Goal: Information Seeking & Learning: Compare options

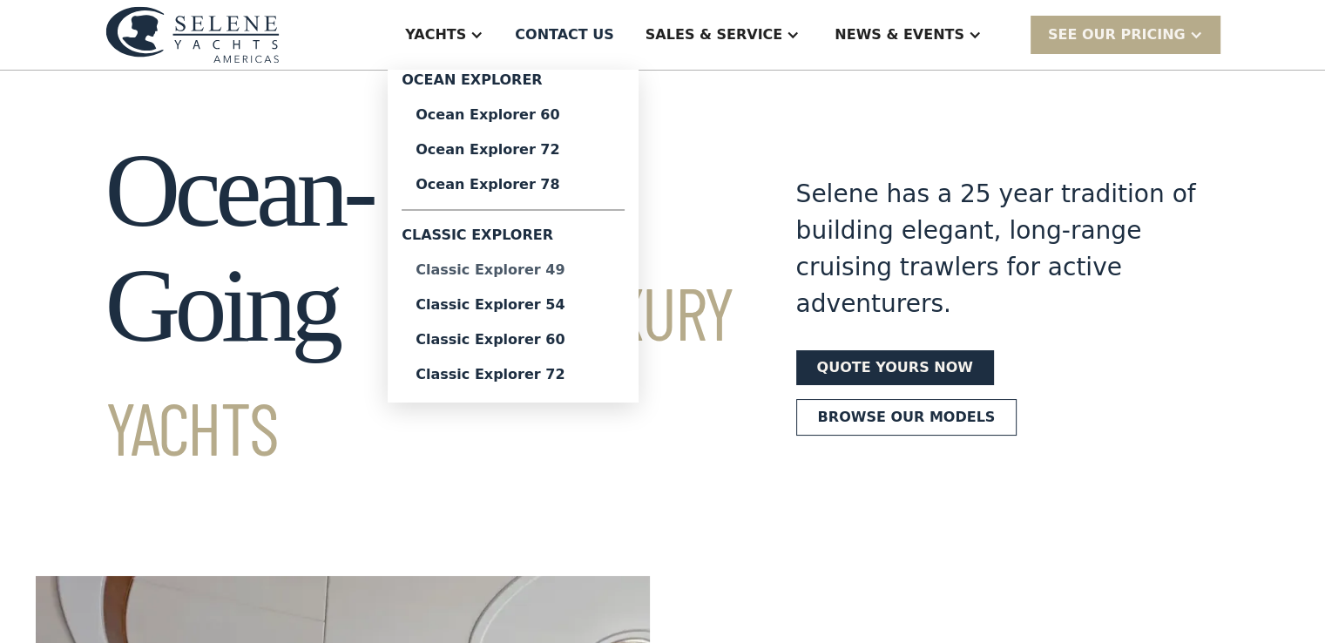
click at [594, 268] on div "Classic Explorer 49" at bounding box center [513, 270] width 195 height 14
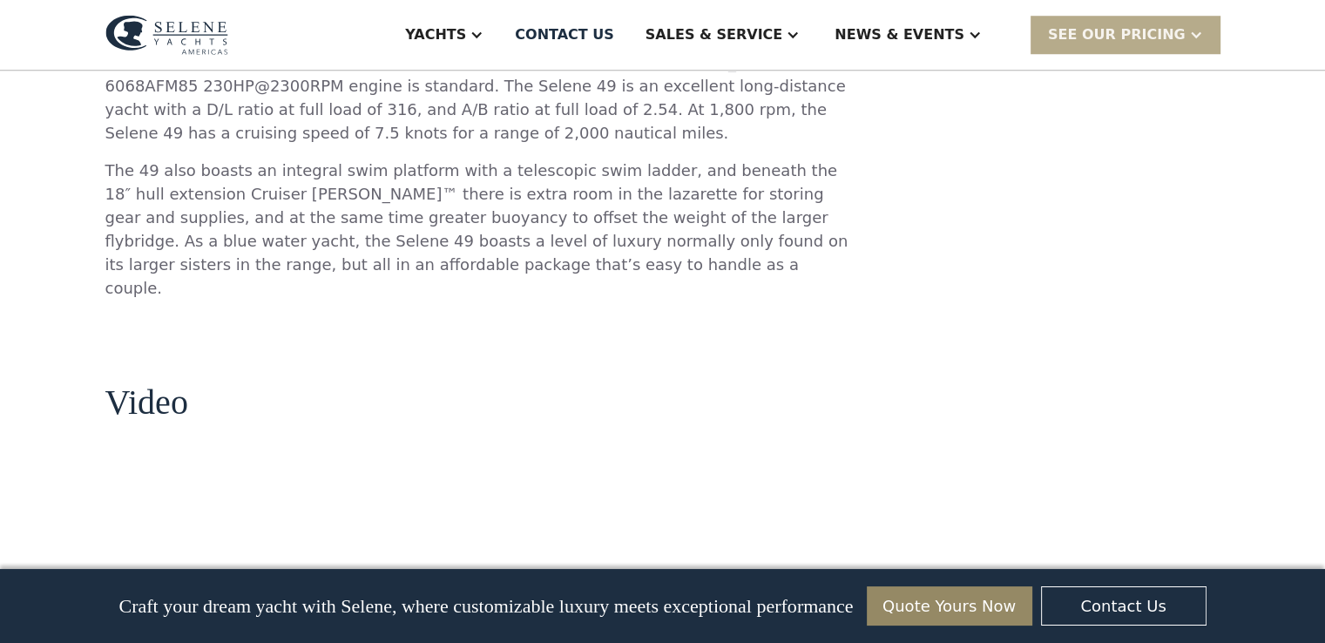
scroll to position [528, 0]
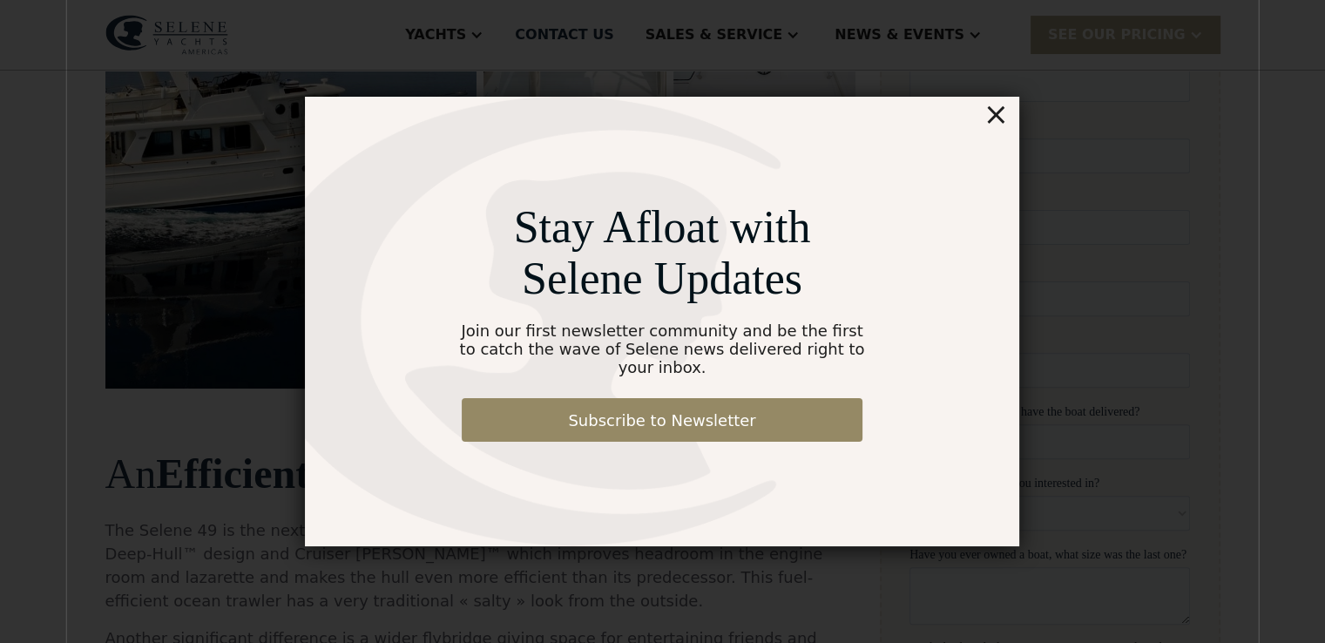
click at [1003, 125] on div "×" at bounding box center [996, 114] width 25 height 35
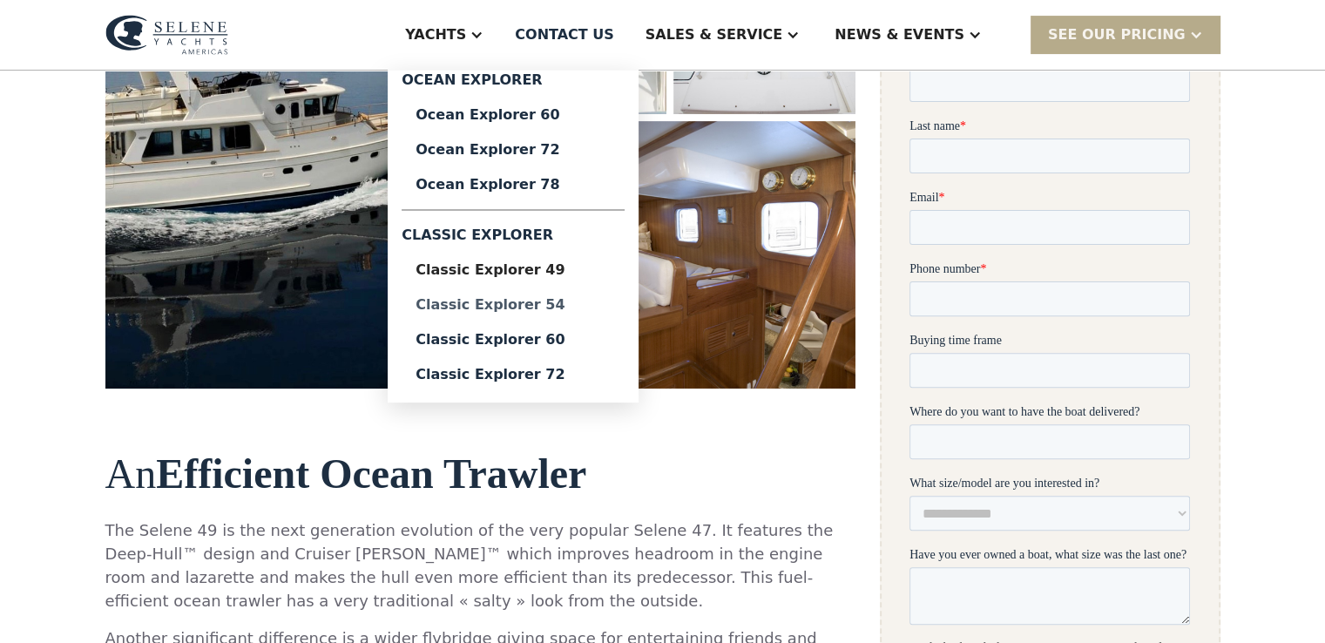
click at [552, 306] on div "Classic Explorer 54" at bounding box center [513, 305] width 195 height 14
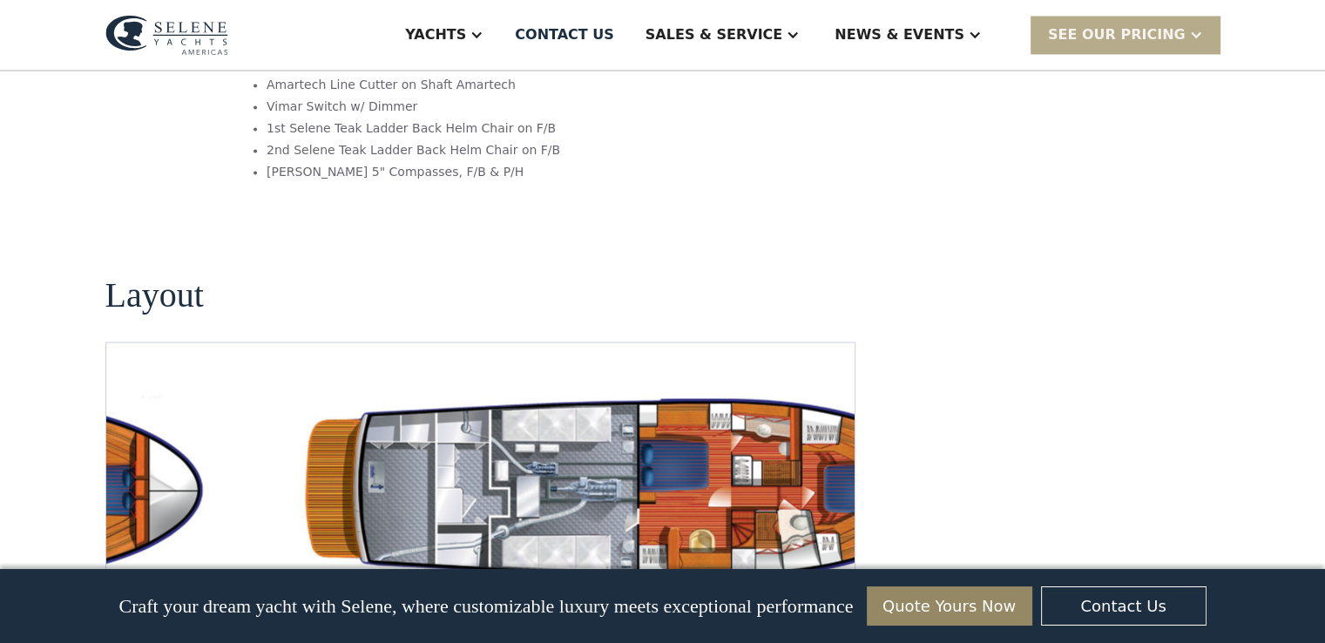
scroll to position [3066, 0]
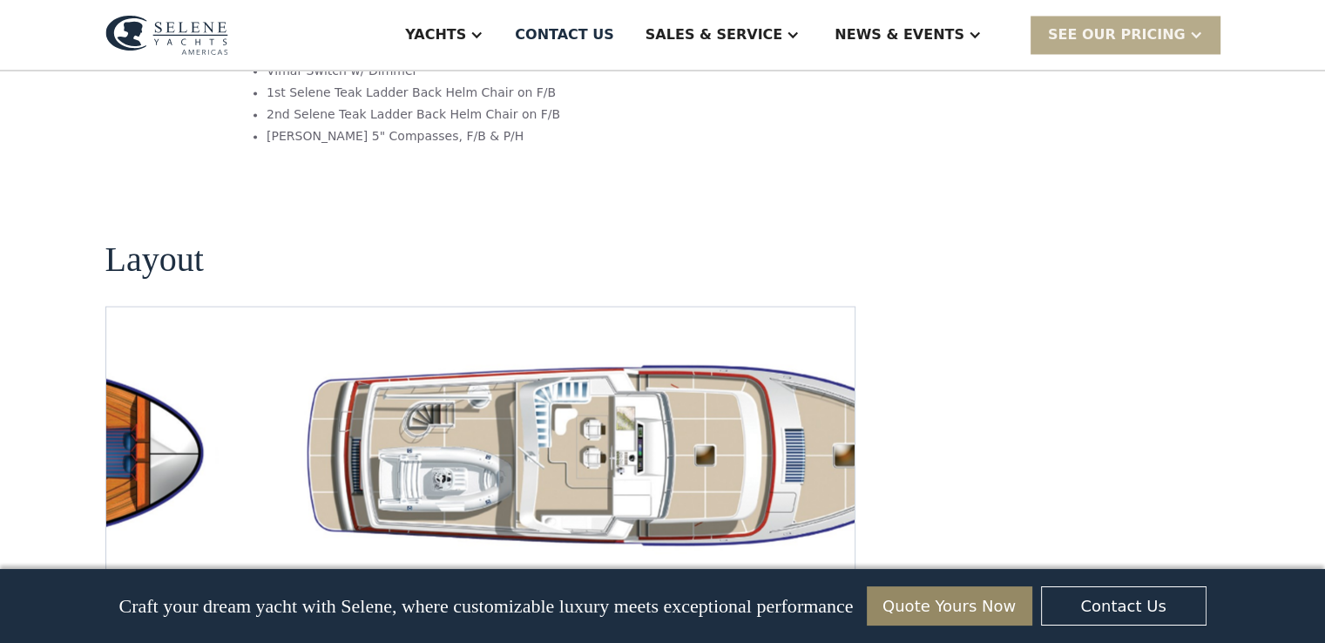
click at [834, 558] on img "Next slide" at bounding box center [827, 579] width 42 height 42
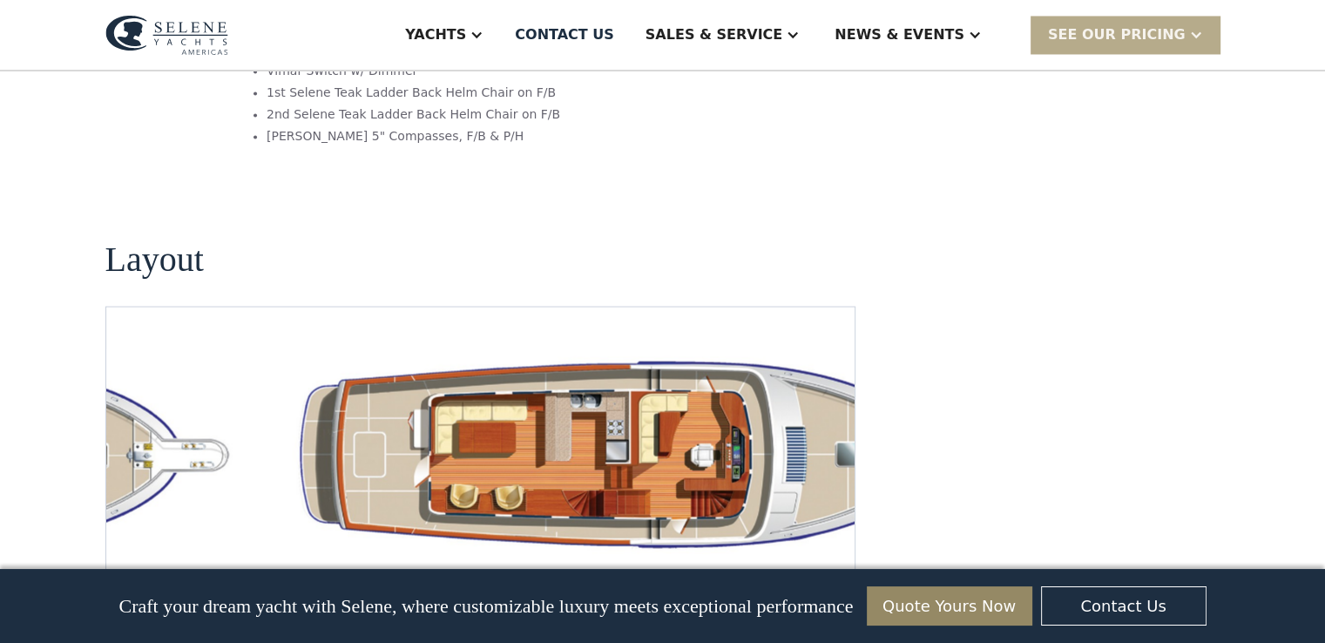
click at [833, 558] on img "Next slide" at bounding box center [827, 579] width 42 height 42
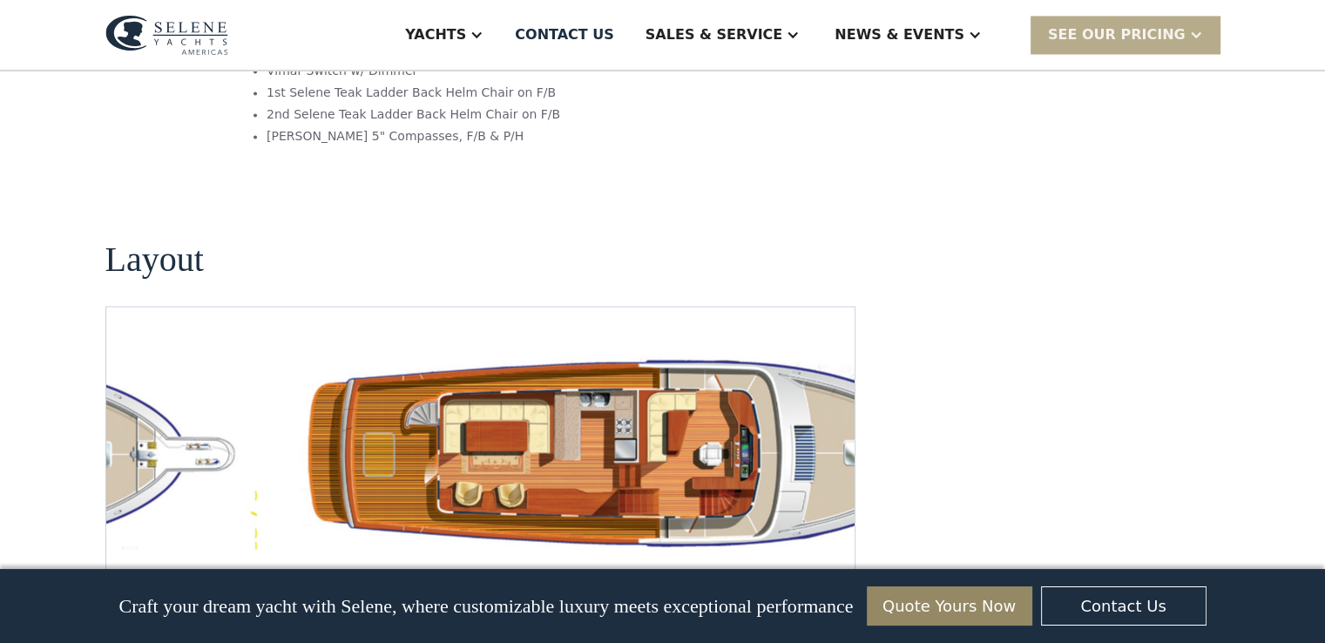
click at [833, 558] on img "Next slide" at bounding box center [827, 579] width 42 height 42
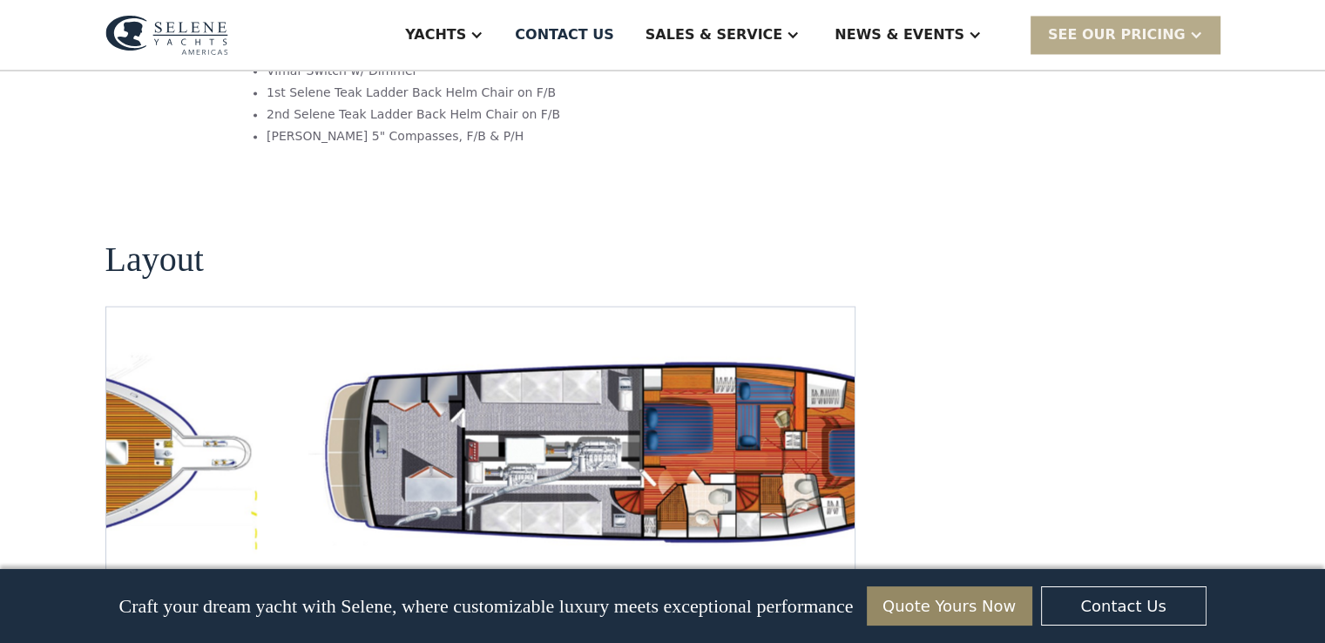
click at [833, 558] on img "Next slide" at bounding box center [827, 579] width 42 height 42
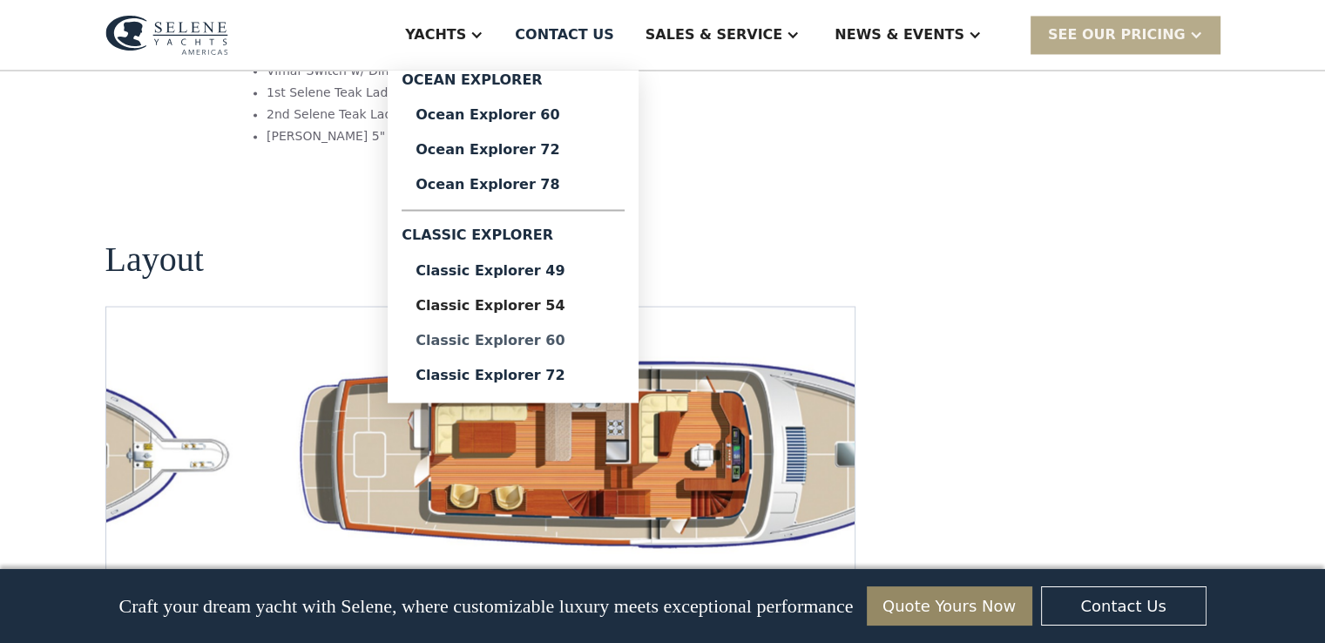
click at [575, 342] on div "Classic Explorer 60" at bounding box center [513, 340] width 195 height 14
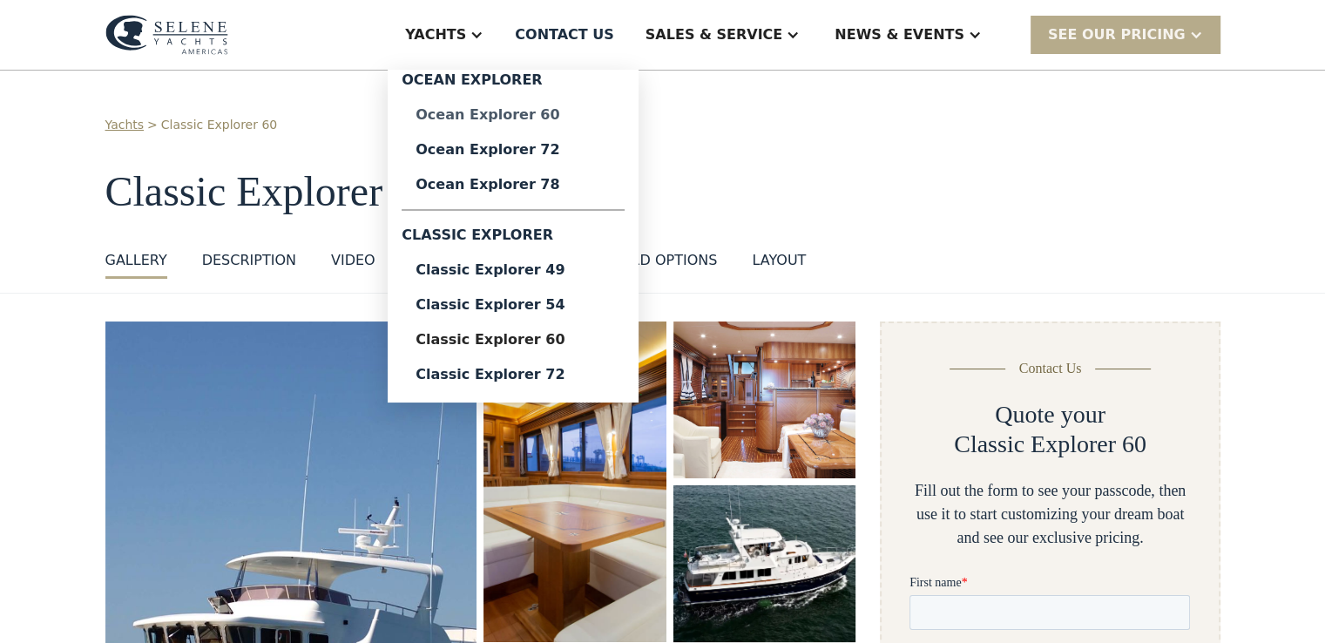
click at [611, 116] on div "Ocean Explorer 60" at bounding box center [513, 115] width 195 height 14
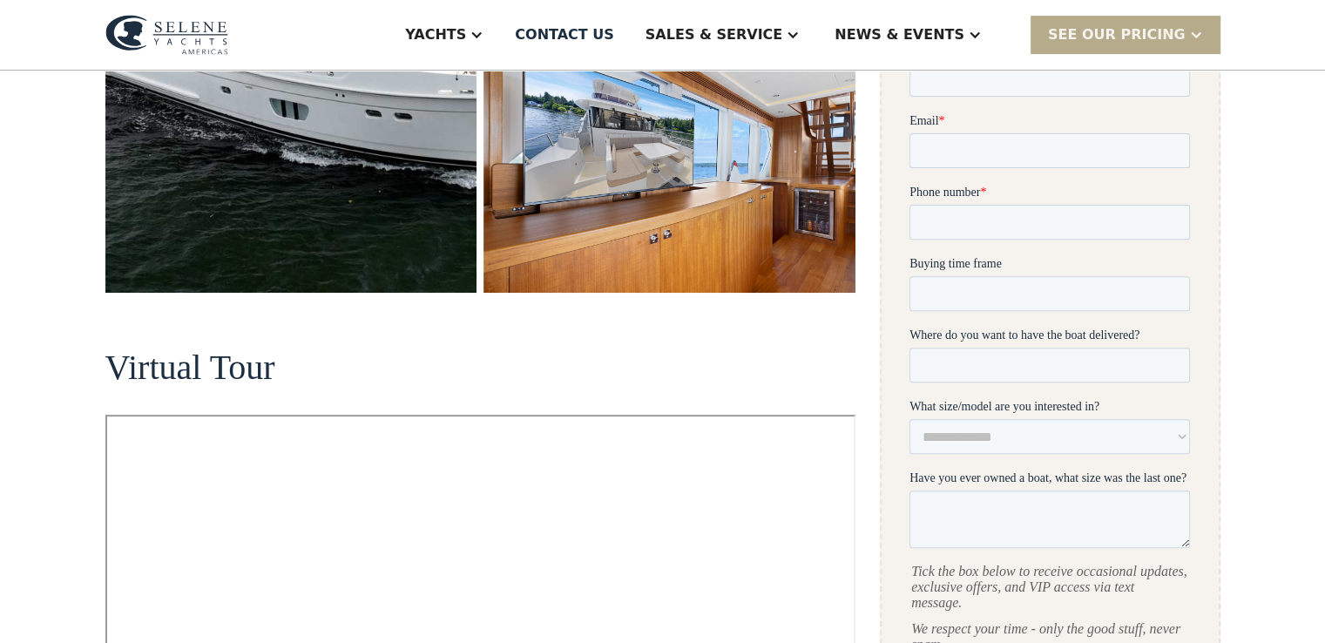
scroll to position [949, 0]
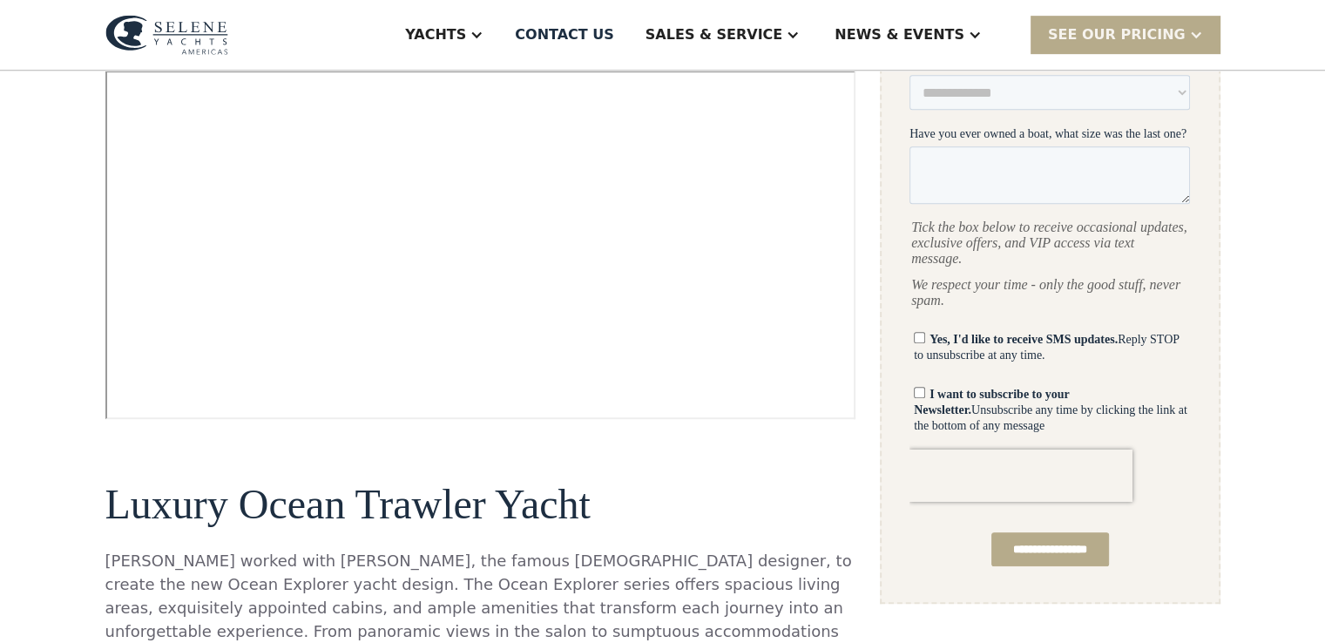
drag, startPoint x: 1337, startPoint y: 29, endPoint x: 1320, endPoint y: 116, distance: 88.8
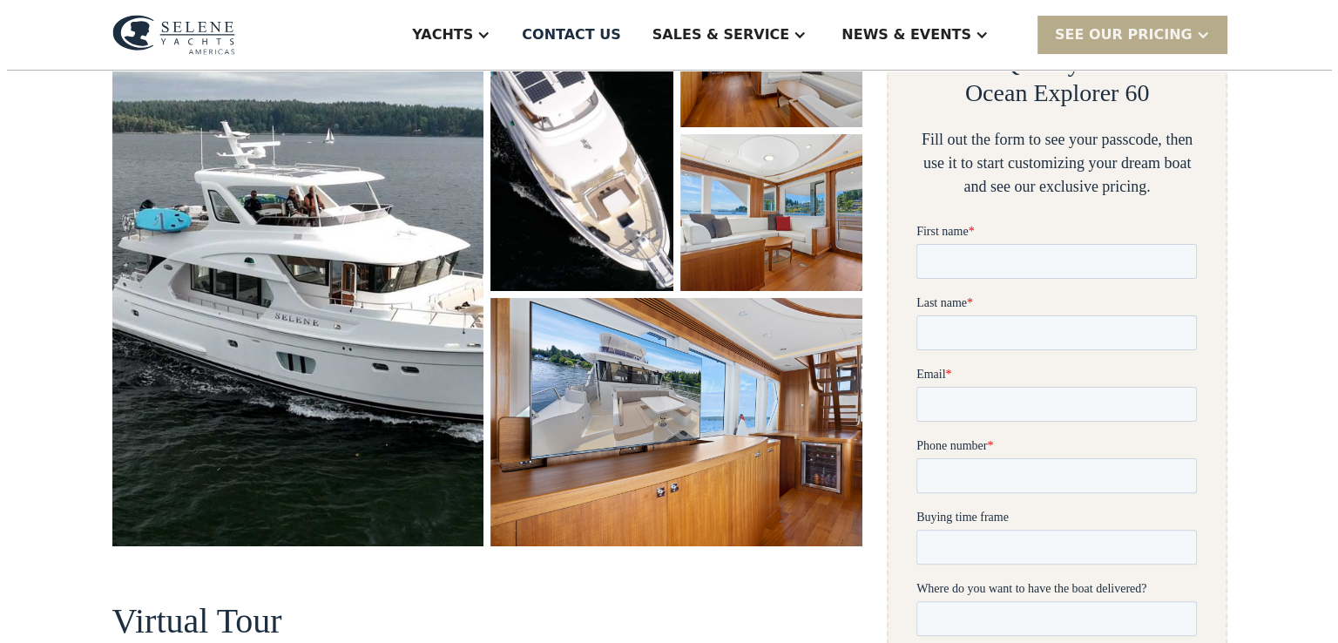
scroll to position [365, 0]
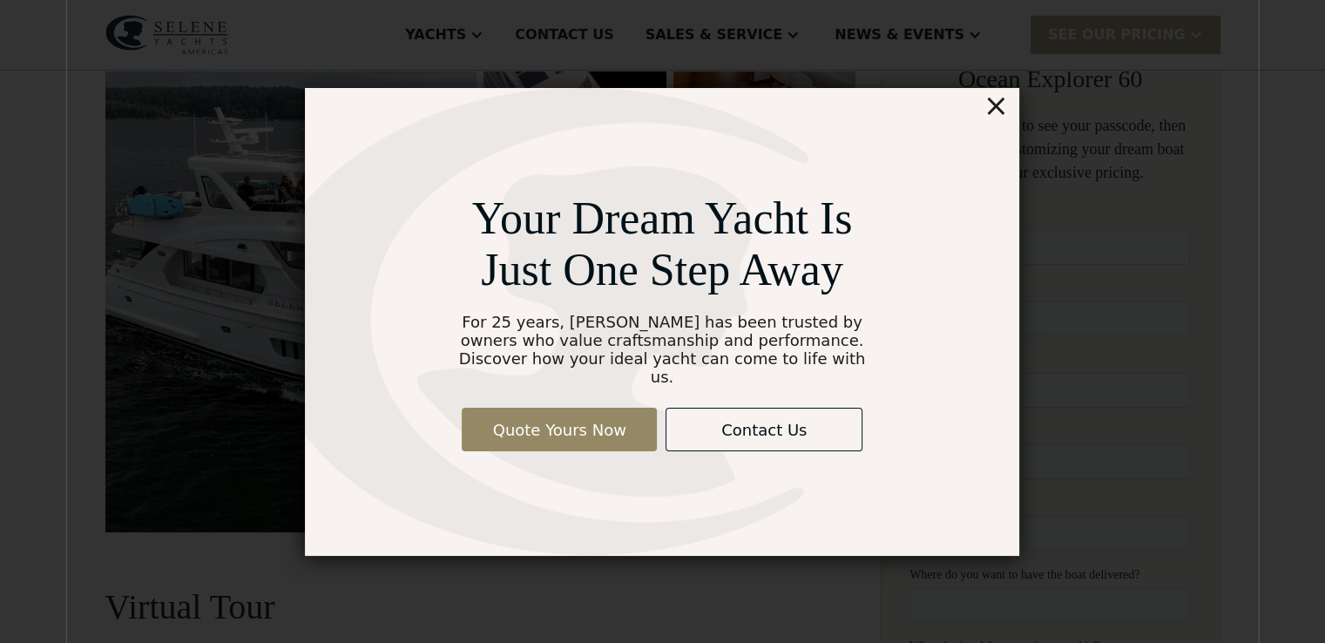
click at [1004, 107] on div "×" at bounding box center [996, 105] width 25 height 35
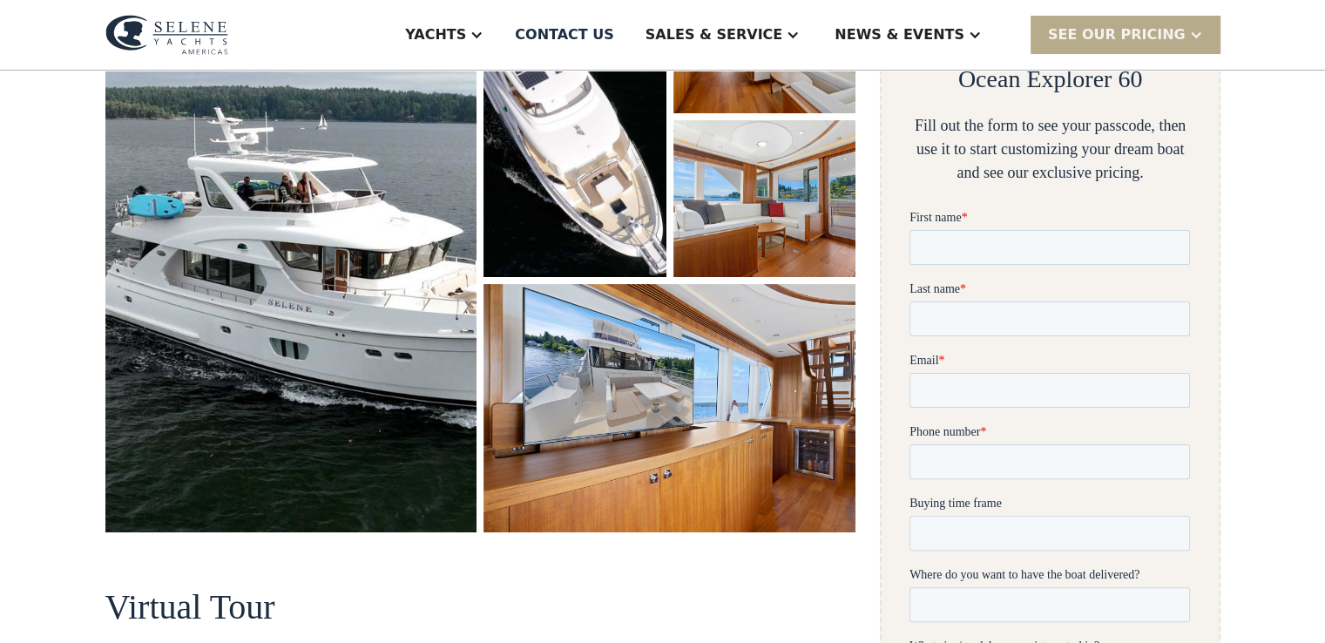
click at [356, 233] on img "open lightbox" at bounding box center [291, 244] width 372 height 576
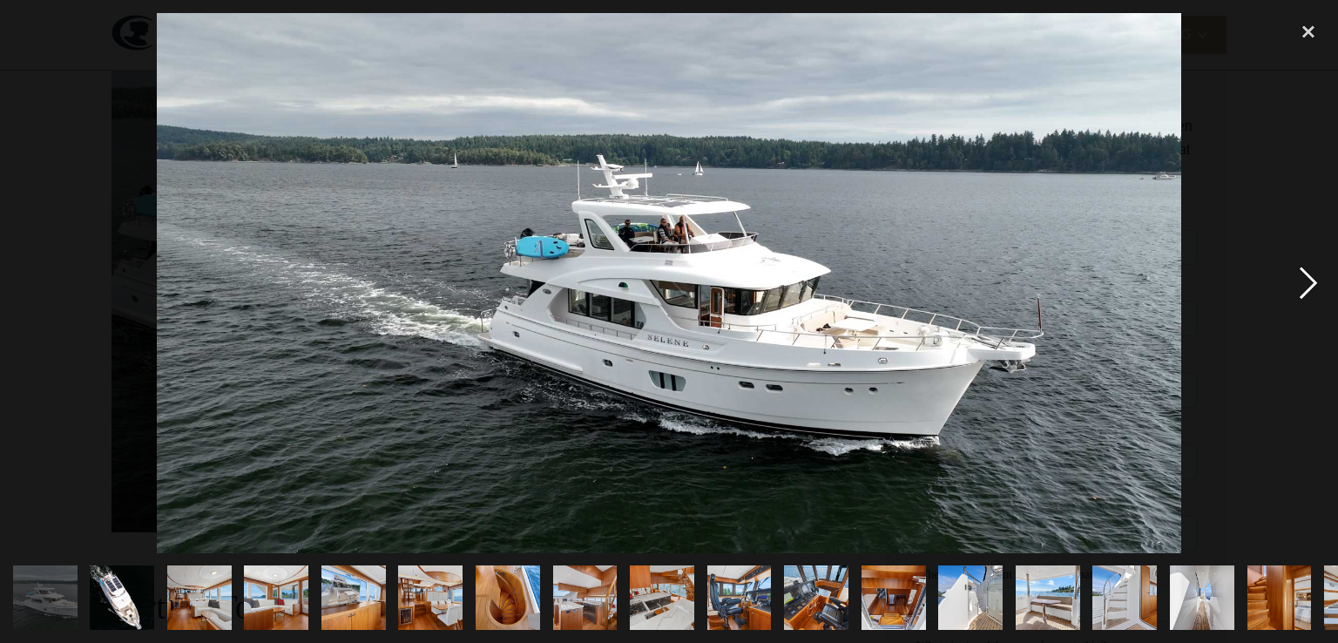
click at [1307, 284] on div "next image" at bounding box center [1308, 283] width 59 height 540
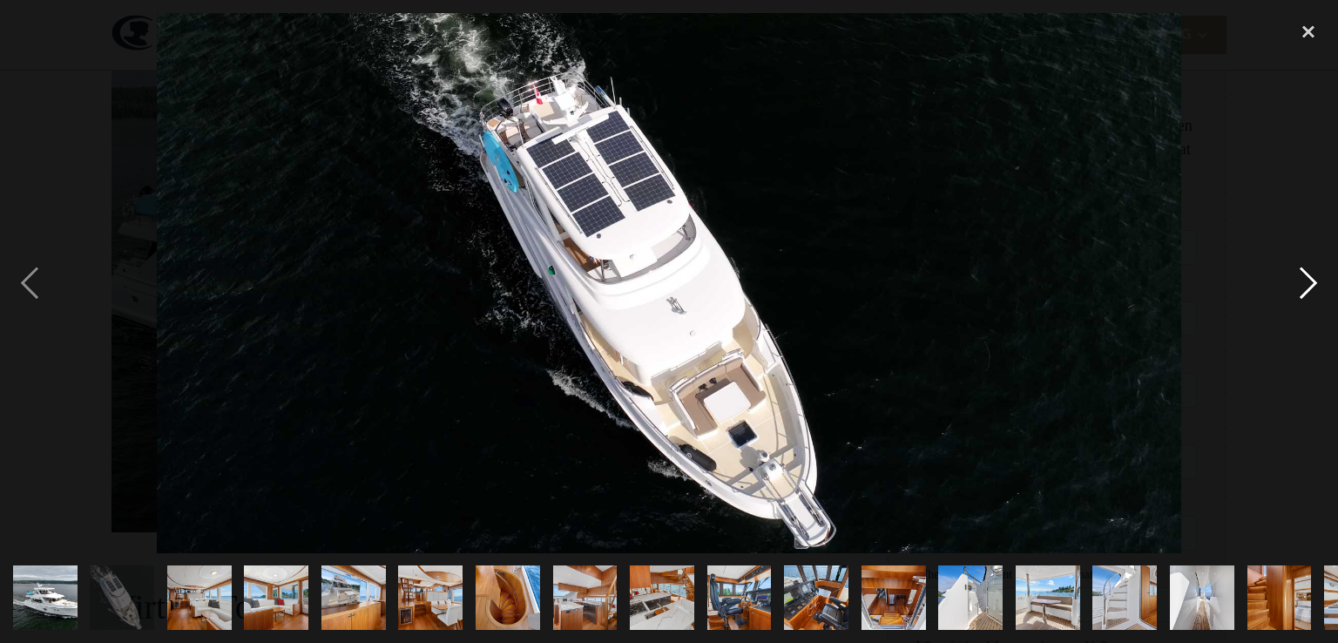
click at [1307, 284] on div "next image" at bounding box center [1308, 283] width 59 height 540
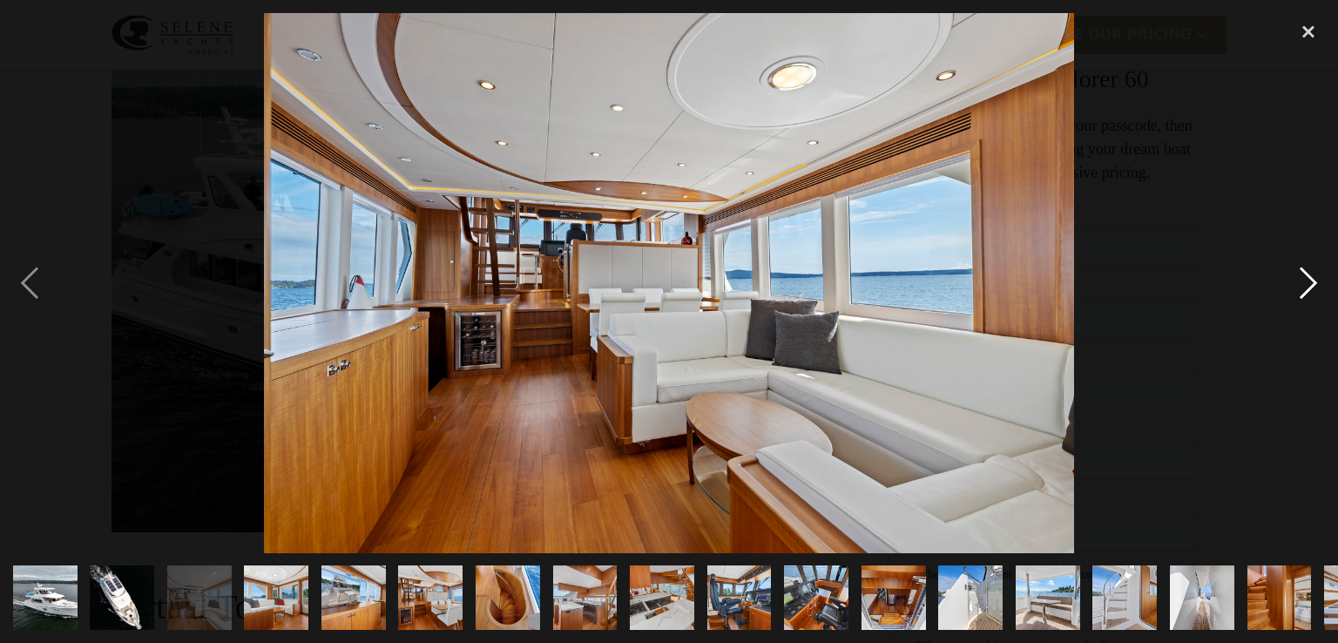
click at [1307, 284] on div "next image" at bounding box center [1308, 283] width 59 height 540
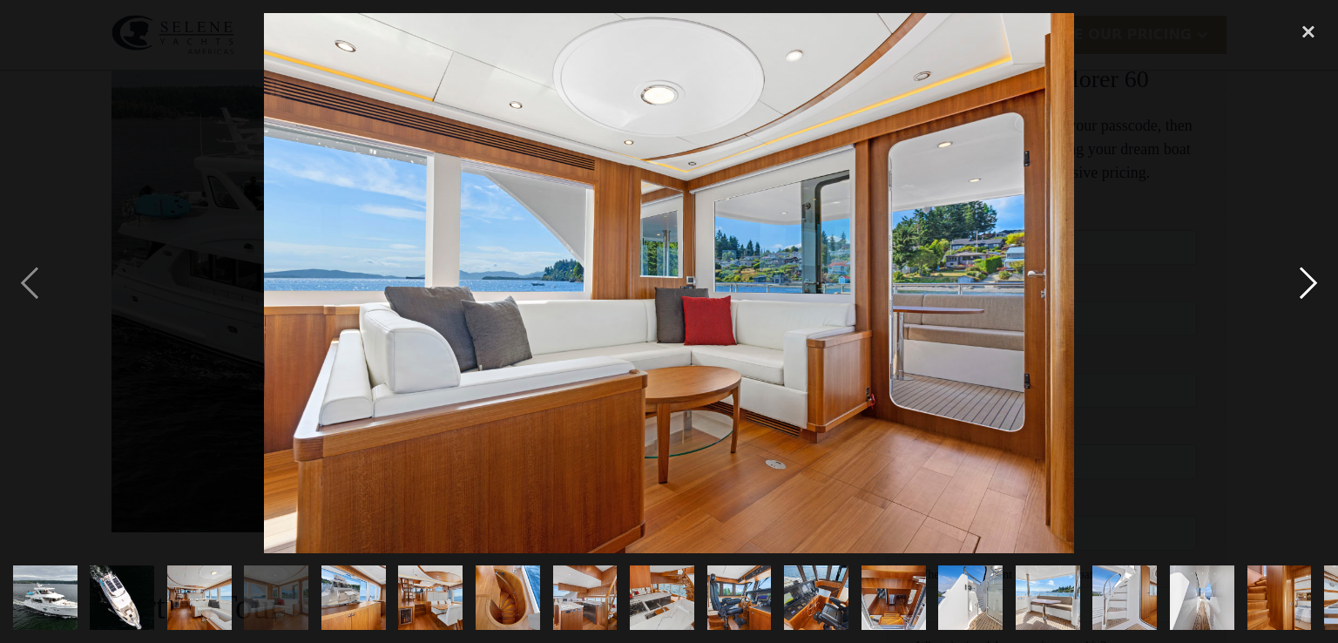
click at [1307, 284] on div "next image" at bounding box center [1308, 283] width 59 height 540
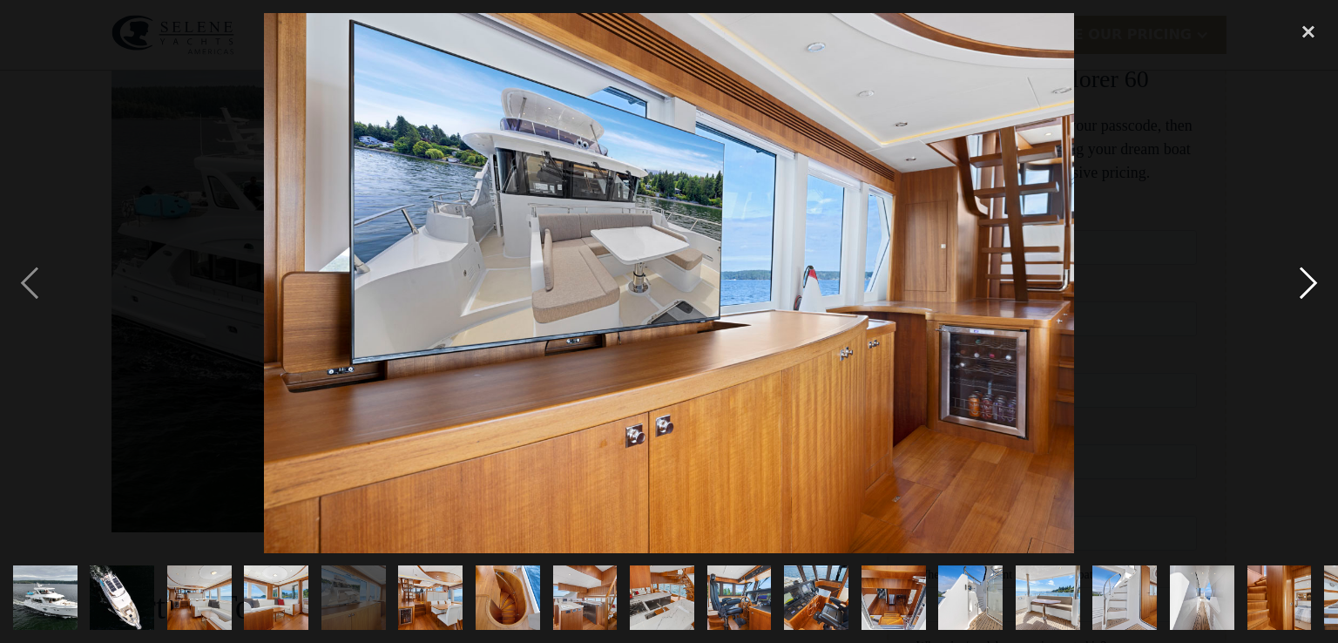
click at [1307, 284] on div "next image" at bounding box center [1308, 283] width 59 height 540
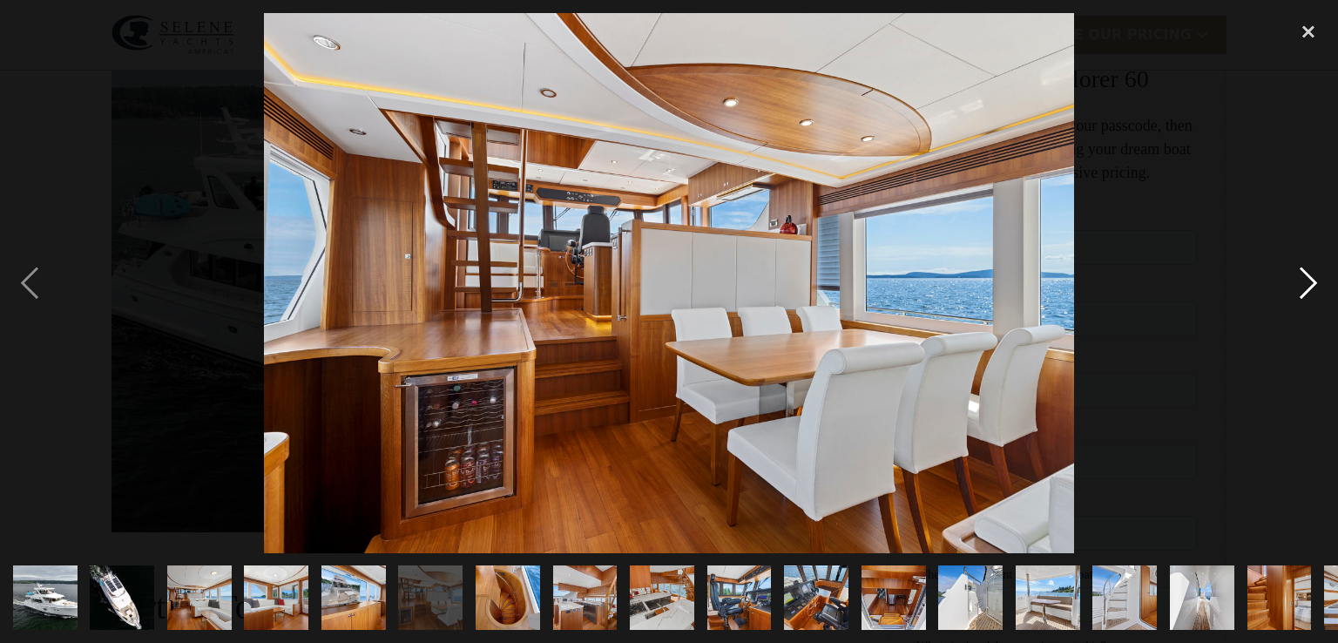
click at [1308, 285] on div "next image" at bounding box center [1308, 283] width 59 height 540
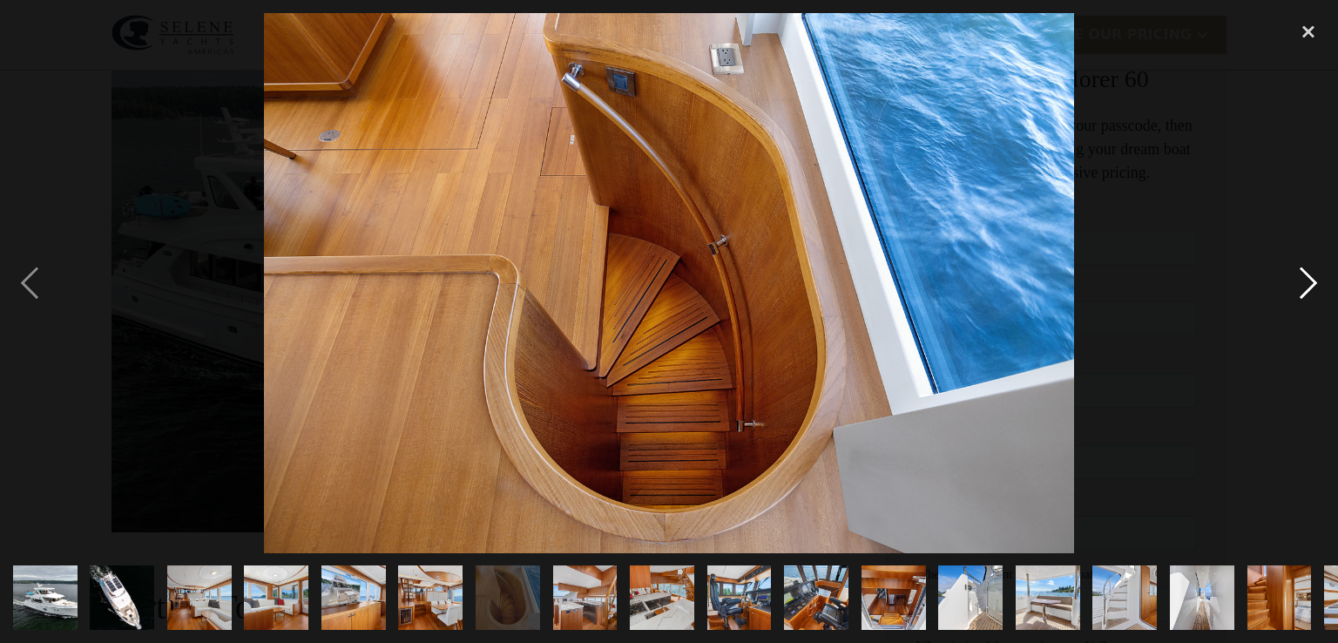
click at [1308, 285] on div "next image" at bounding box center [1308, 283] width 59 height 540
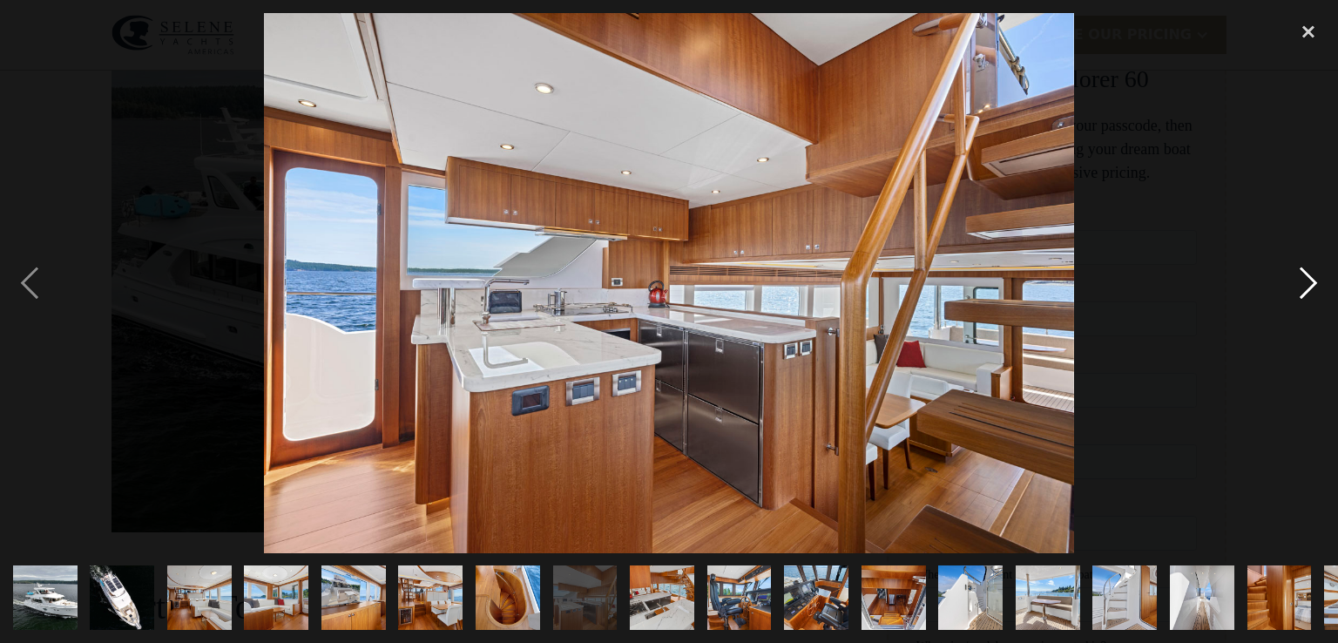
click at [1307, 287] on div "next image" at bounding box center [1308, 283] width 59 height 540
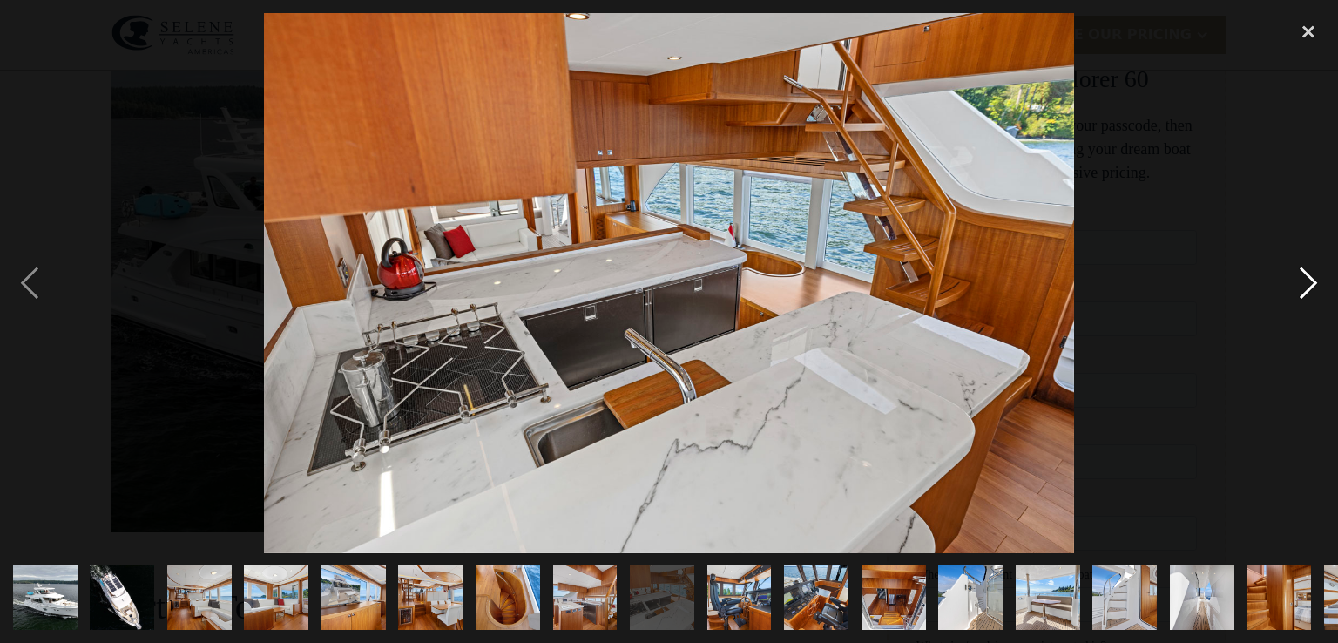
click at [1307, 287] on div "next image" at bounding box center [1308, 283] width 59 height 540
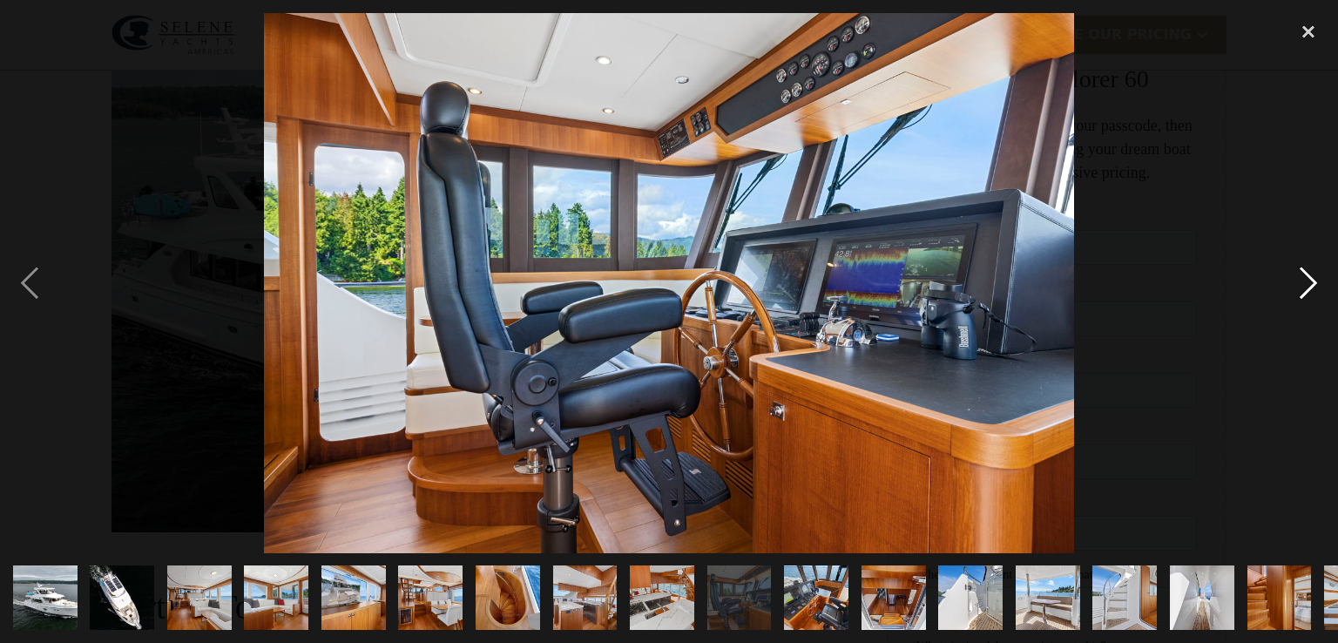
click at [1307, 287] on div "next image" at bounding box center [1308, 283] width 59 height 540
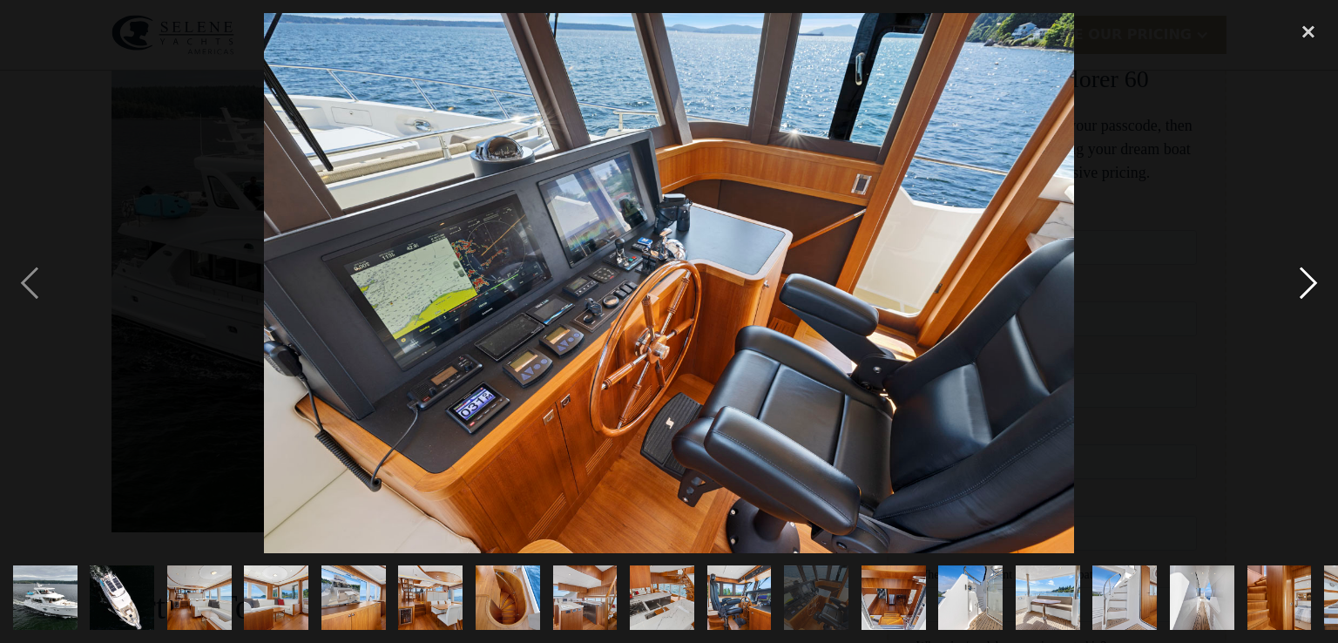
click at [1307, 287] on div "next image" at bounding box center [1308, 283] width 59 height 540
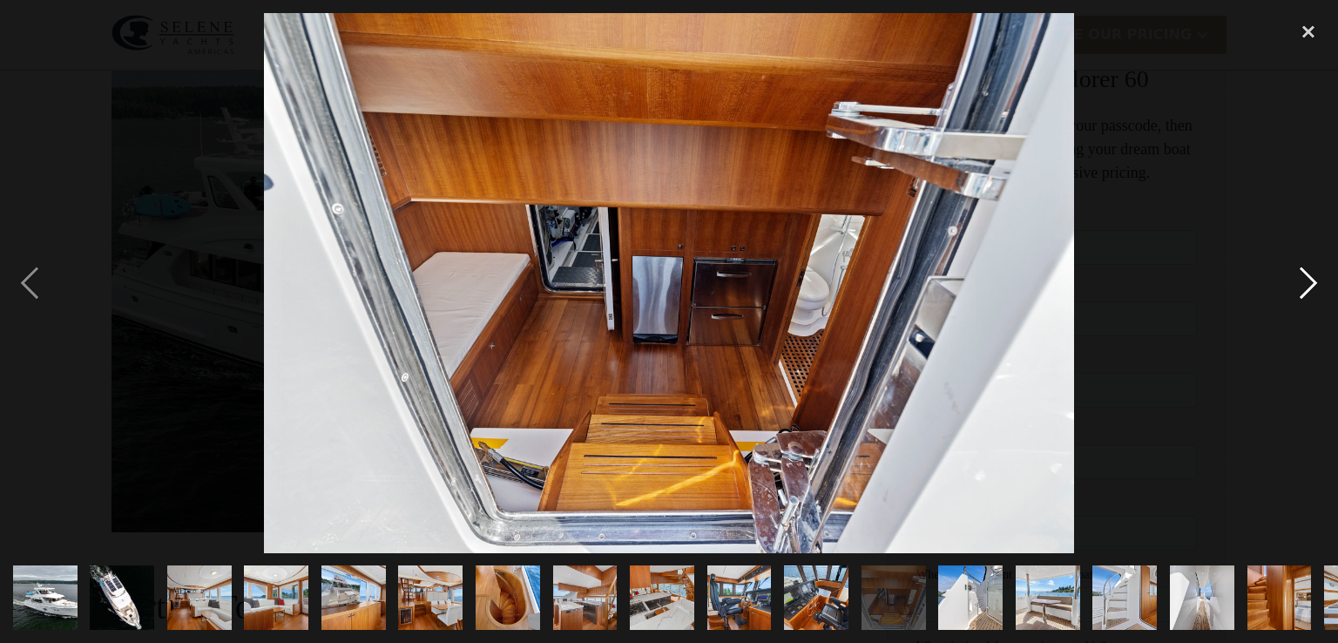
click at [1307, 287] on div "next image" at bounding box center [1308, 283] width 59 height 540
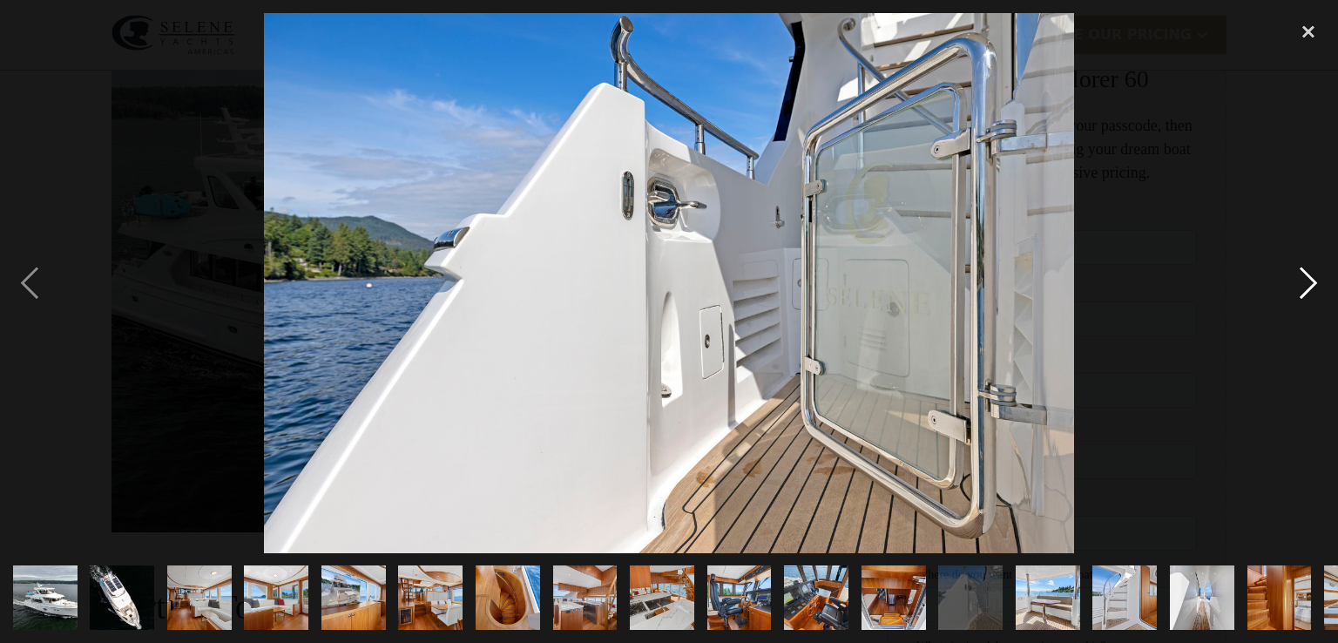
click at [1307, 287] on div "next image" at bounding box center [1308, 283] width 59 height 540
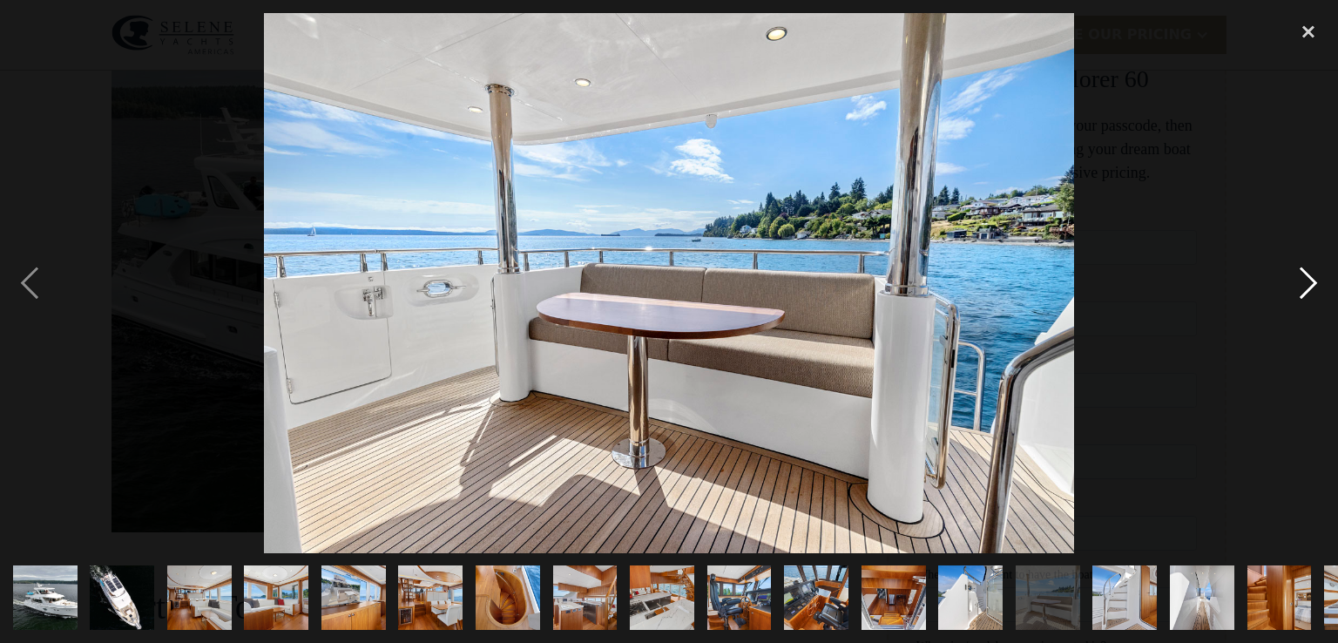
click at [1307, 287] on div "next image" at bounding box center [1308, 283] width 59 height 540
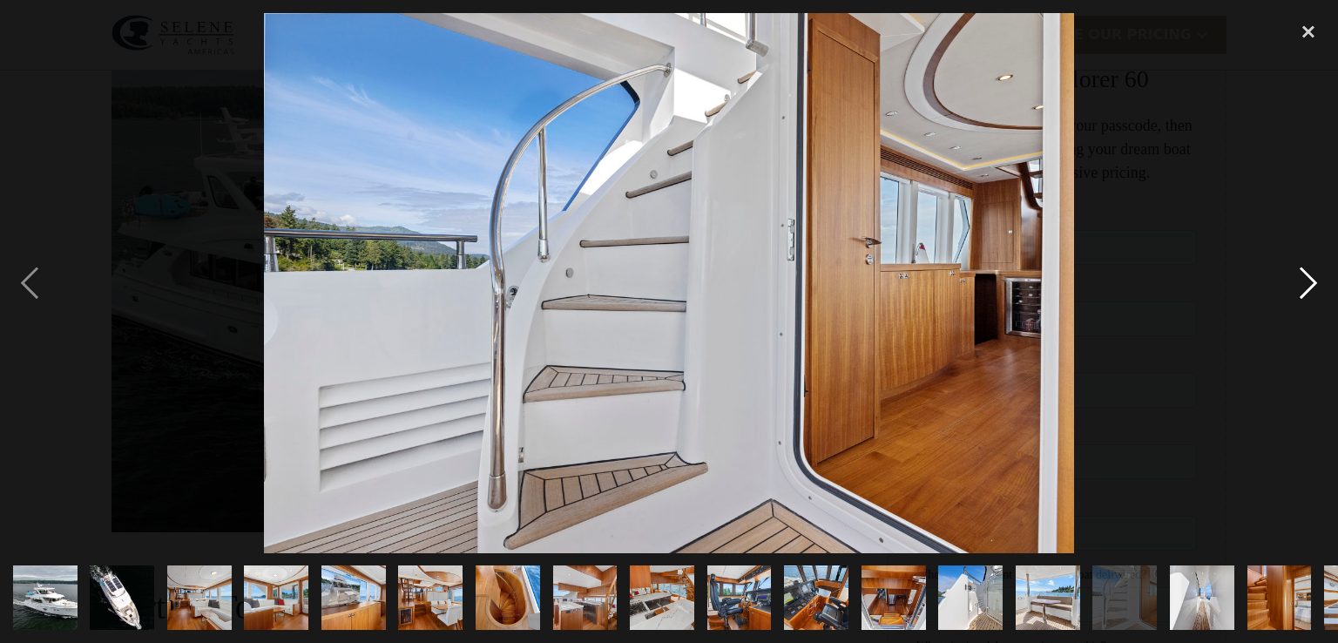
click at [1307, 287] on div "next image" at bounding box center [1308, 283] width 59 height 540
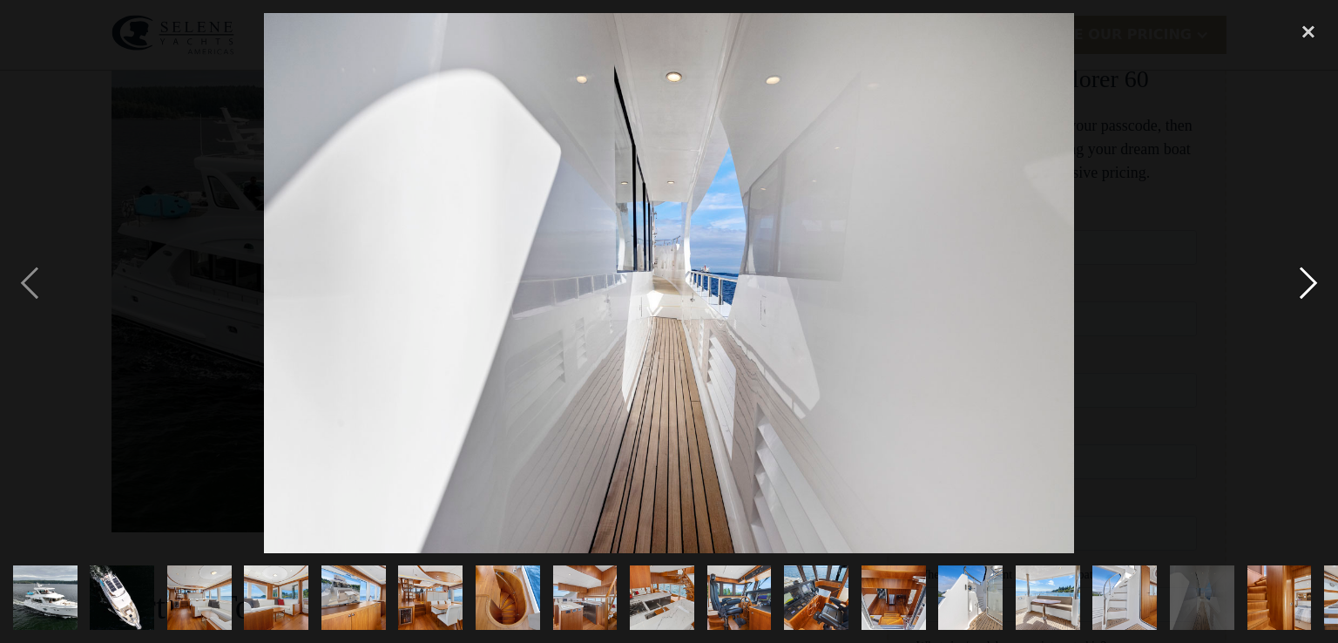
click at [1307, 287] on div "next image" at bounding box center [1308, 283] width 59 height 540
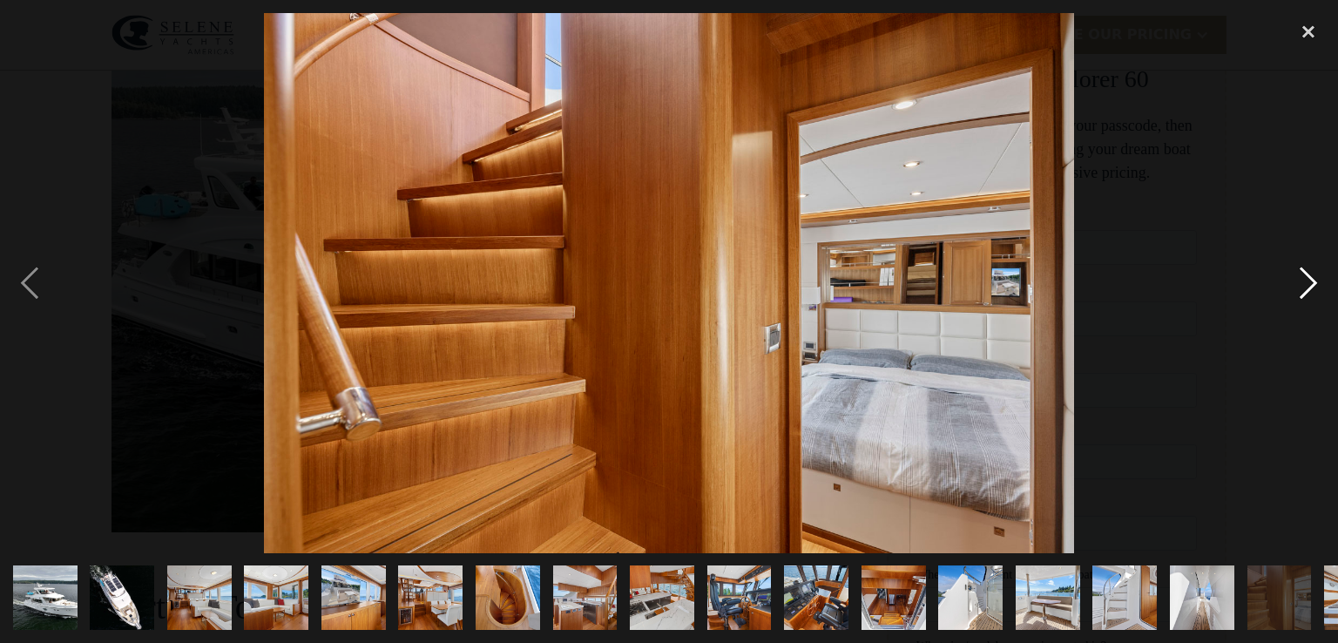
click at [1307, 287] on div "next image" at bounding box center [1308, 283] width 59 height 540
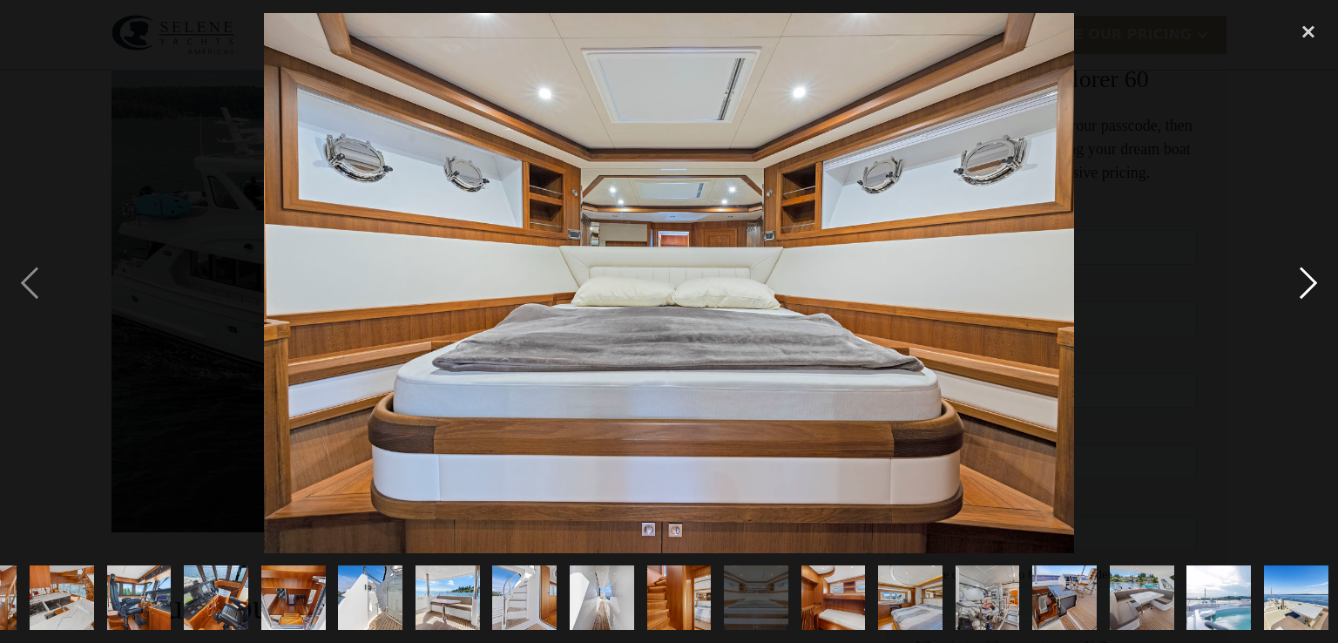
scroll to position [0, 602]
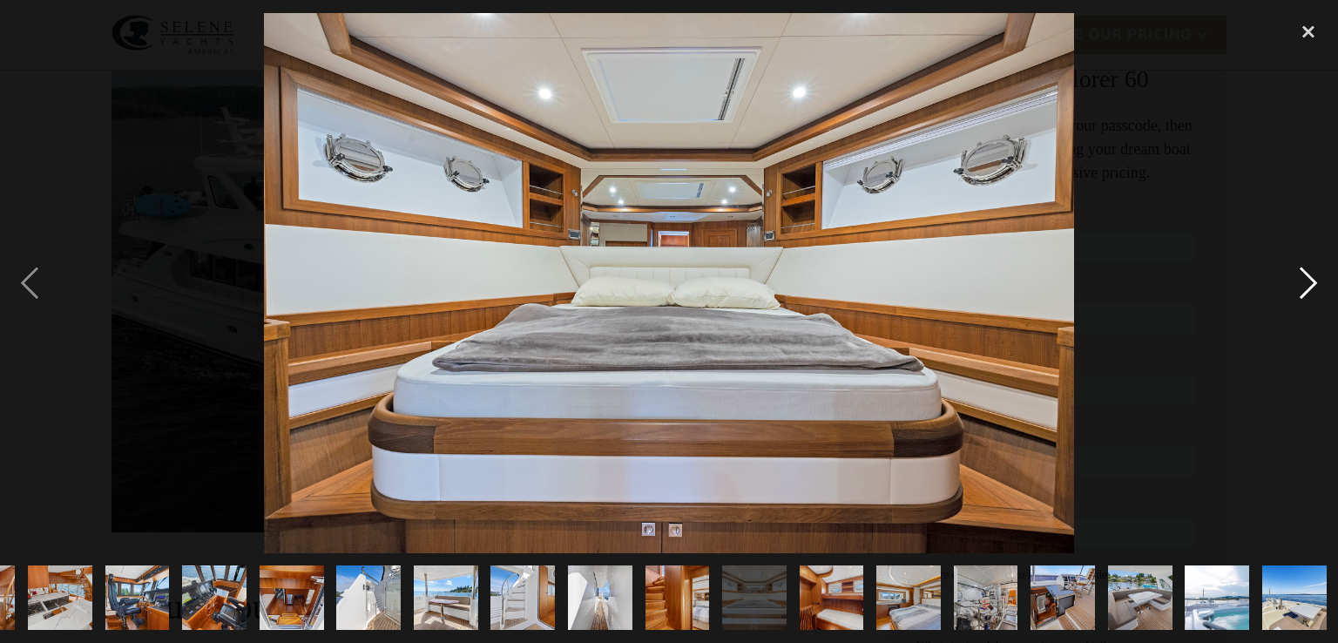
click at [1307, 288] on div "next image" at bounding box center [1308, 283] width 59 height 540
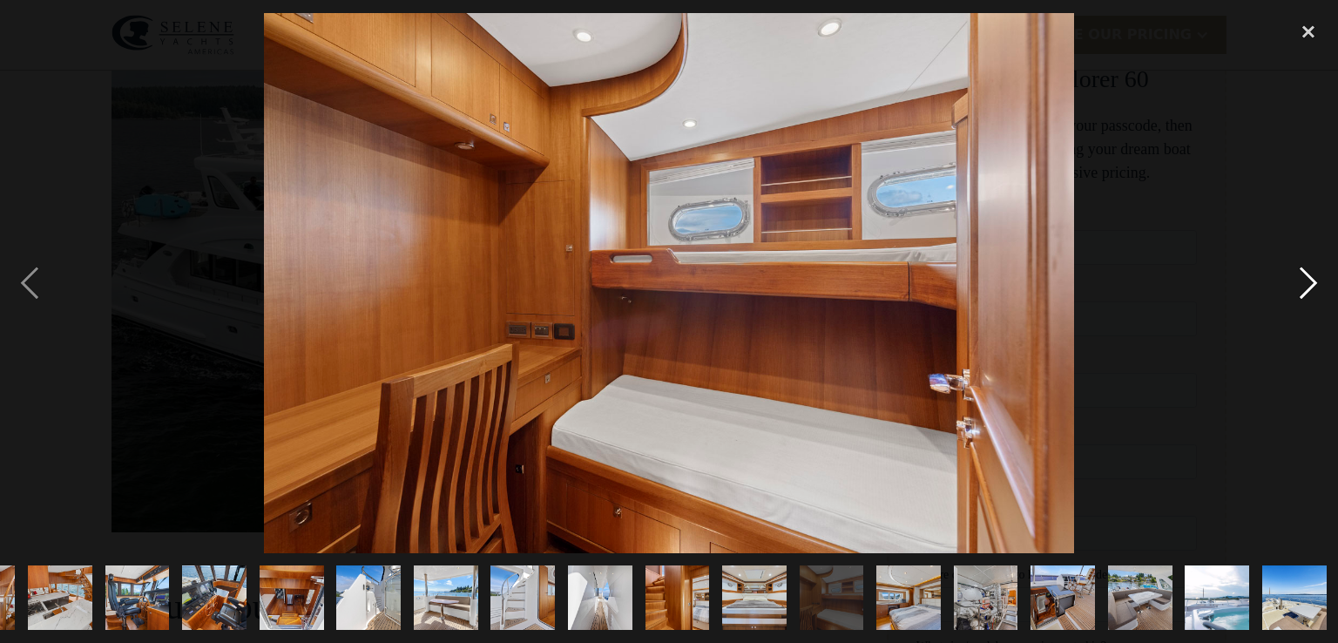
click at [1307, 290] on div "next image" at bounding box center [1308, 283] width 59 height 540
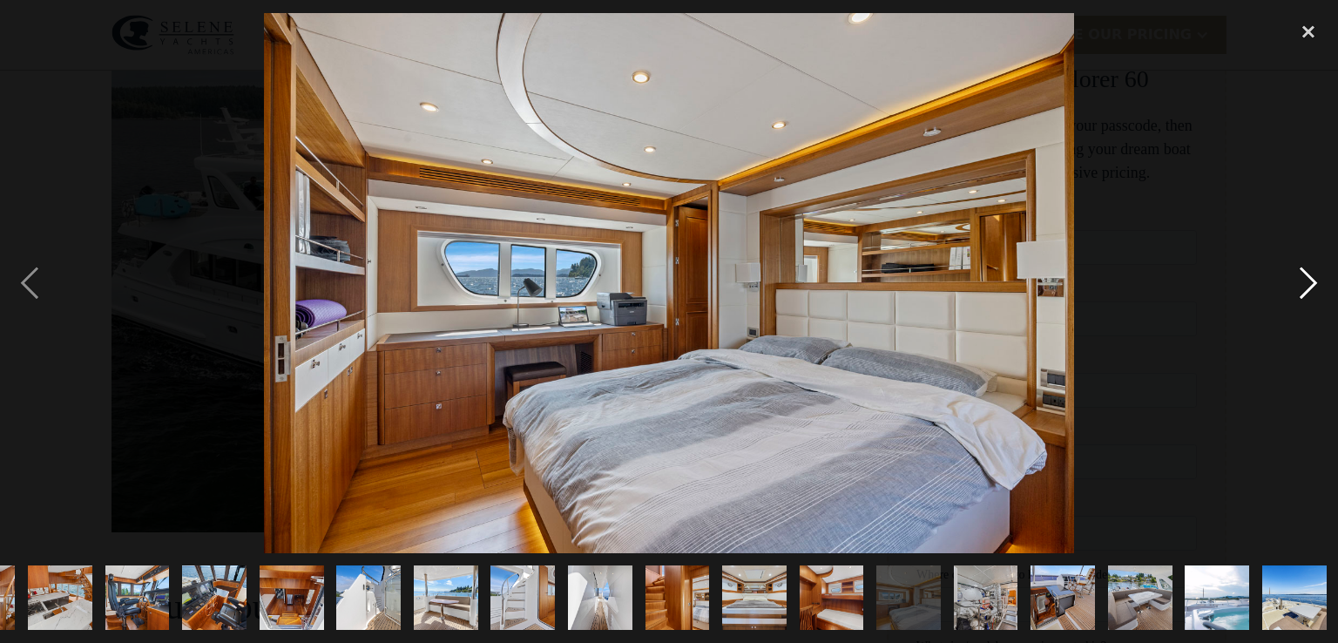
click at [1307, 290] on div "next image" at bounding box center [1308, 283] width 59 height 540
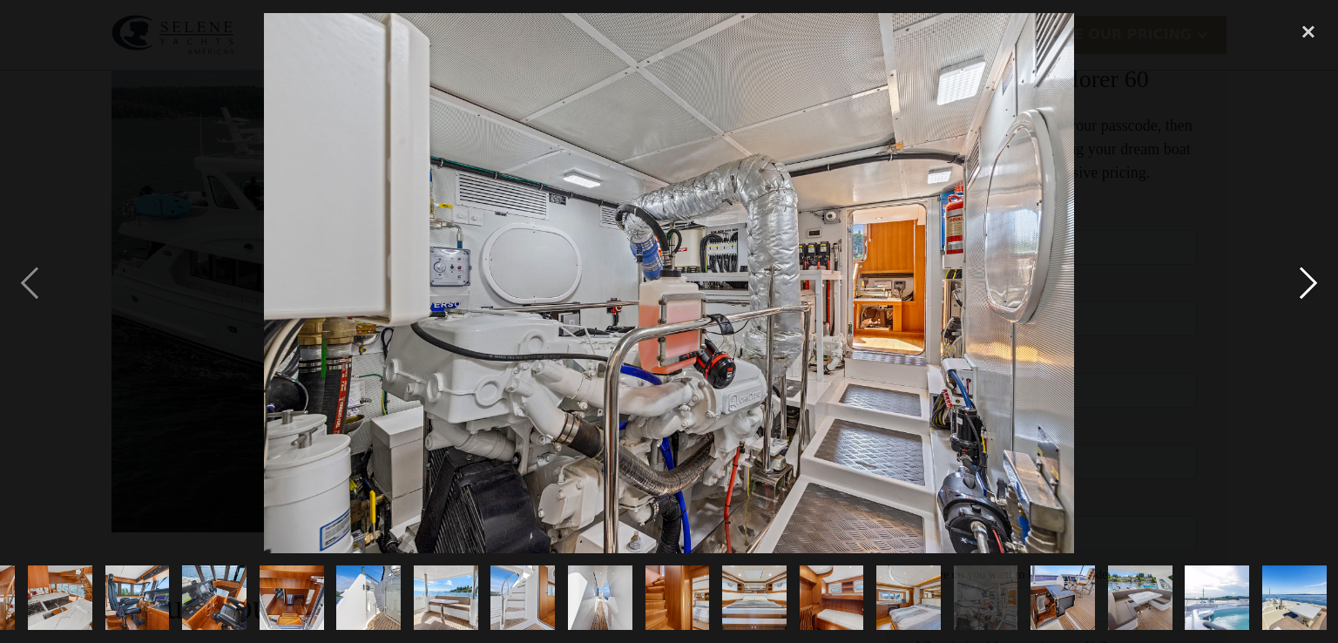
click at [1307, 290] on div "next image" at bounding box center [1308, 283] width 59 height 540
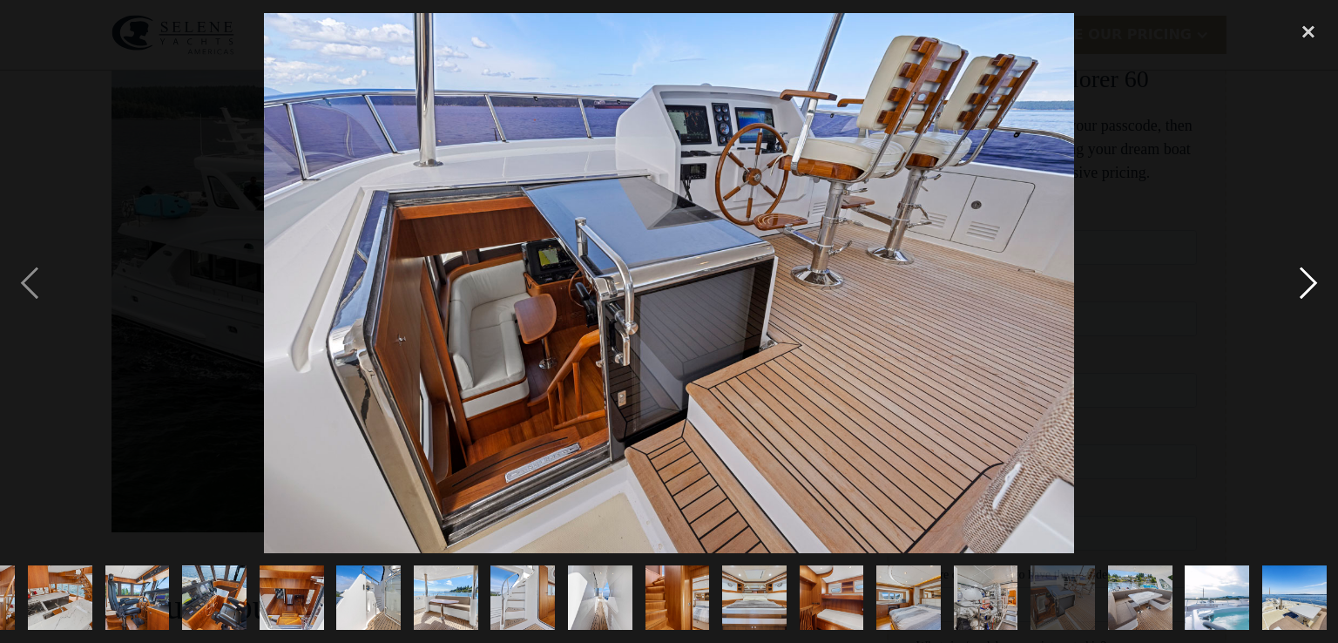
click at [1307, 290] on div "next image" at bounding box center [1308, 283] width 59 height 540
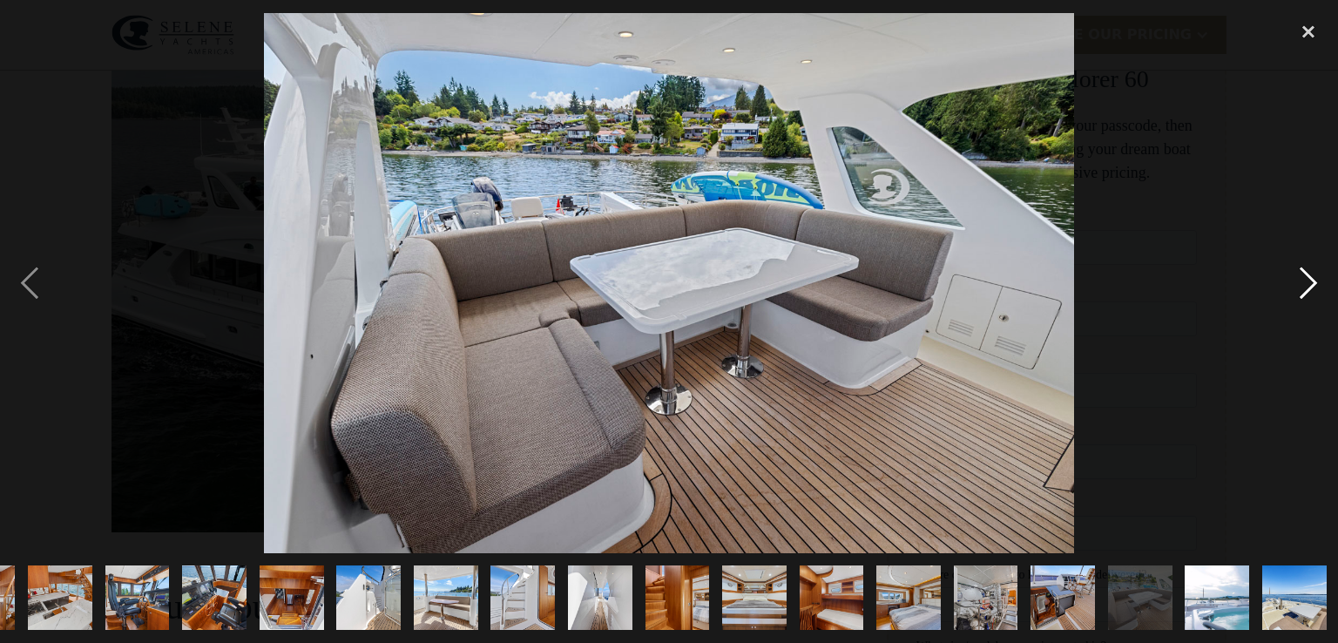
click at [1307, 290] on div "next image" at bounding box center [1308, 283] width 59 height 540
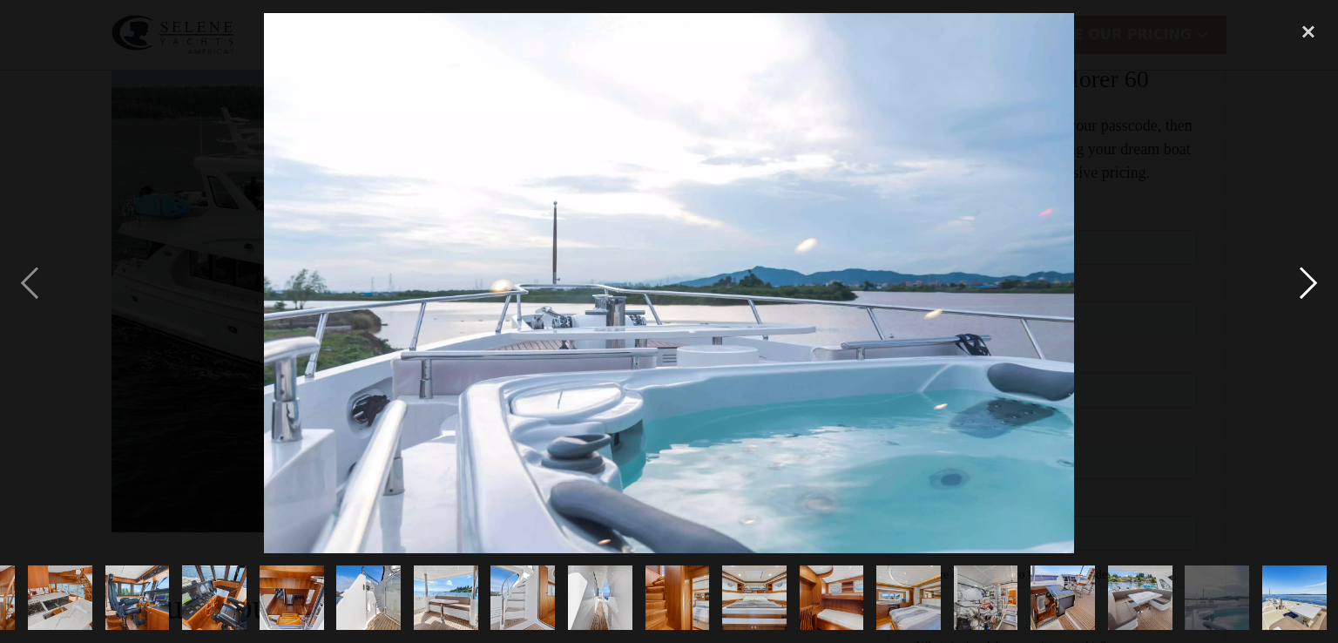
click at [1307, 290] on div "next image" at bounding box center [1308, 283] width 59 height 540
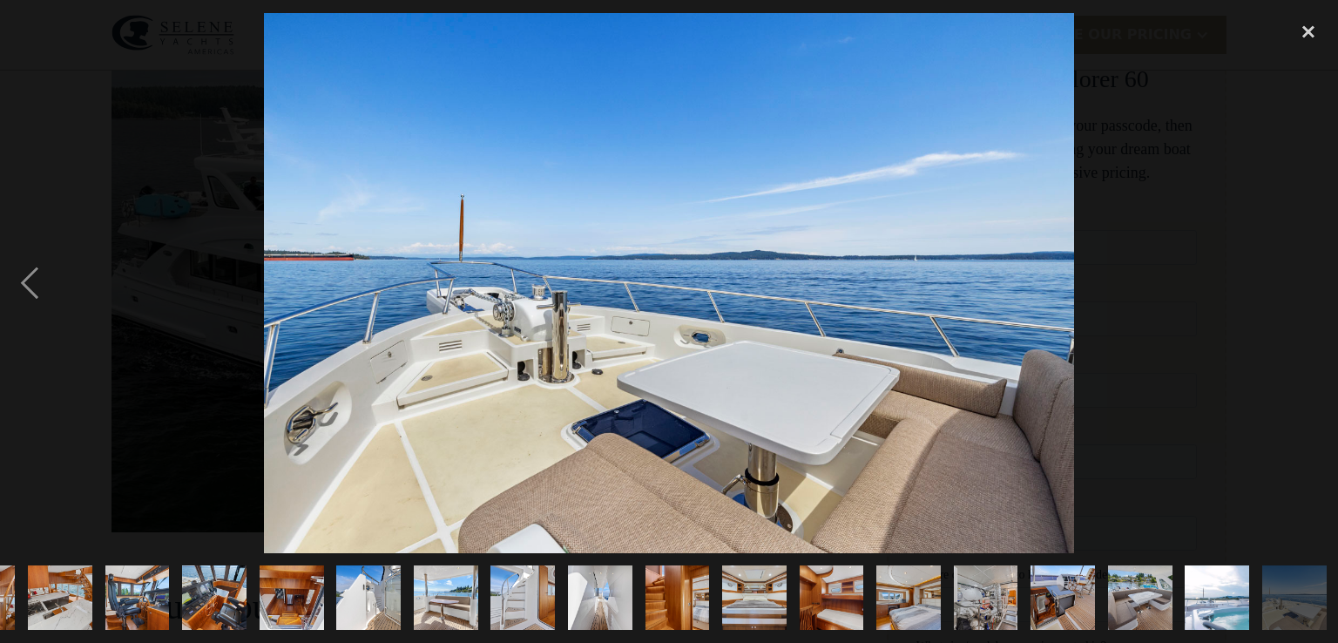
click at [1308, 291] on div "next image" at bounding box center [1308, 283] width 59 height 540
click at [1303, 33] on div "close lightbox" at bounding box center [1308, 32] width 59 height 38
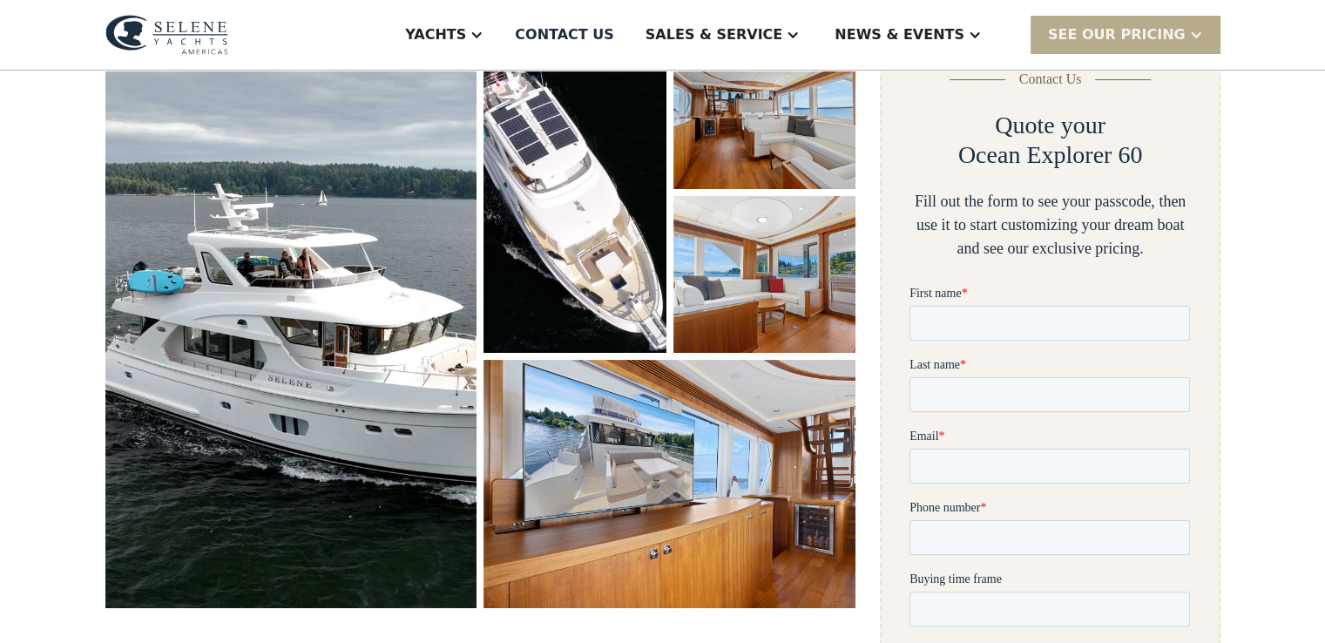
scroll to position [0, 0]
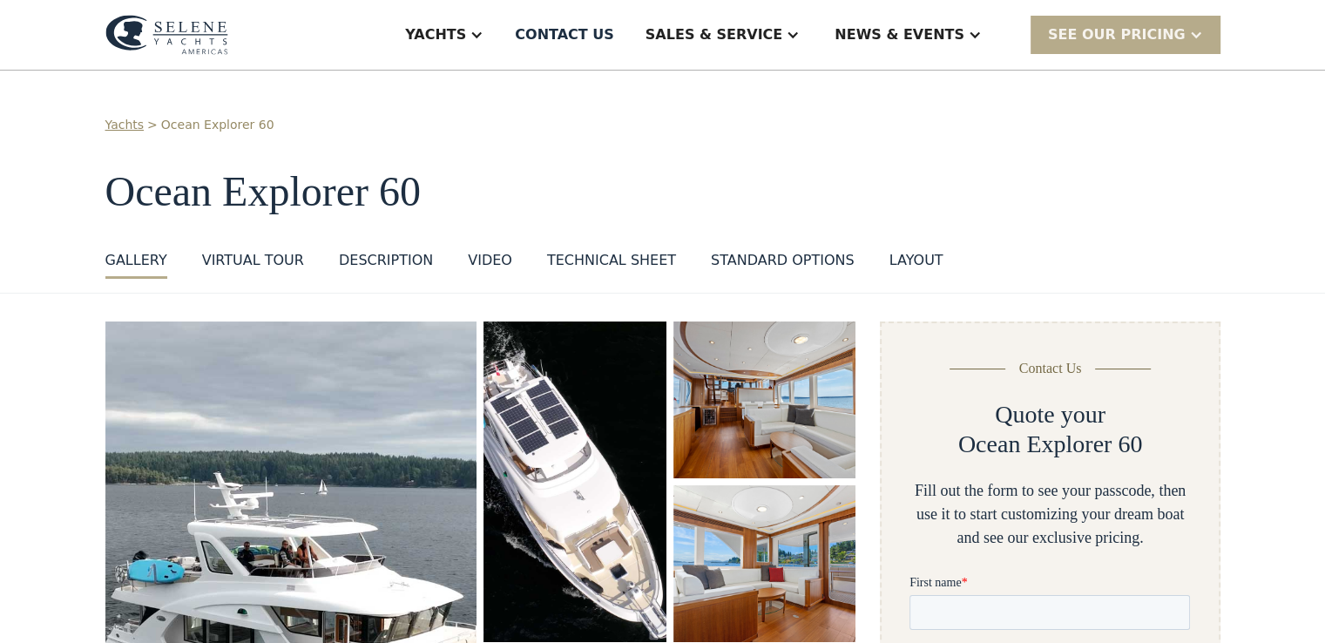
click at [228, 262] on div "VIRTUAL TOUR" at bounding box center [253, 260] width 102 height 21
click at [585, 265] on div "Technical sheet" at bounding box center [611, 260] width 129 height 21
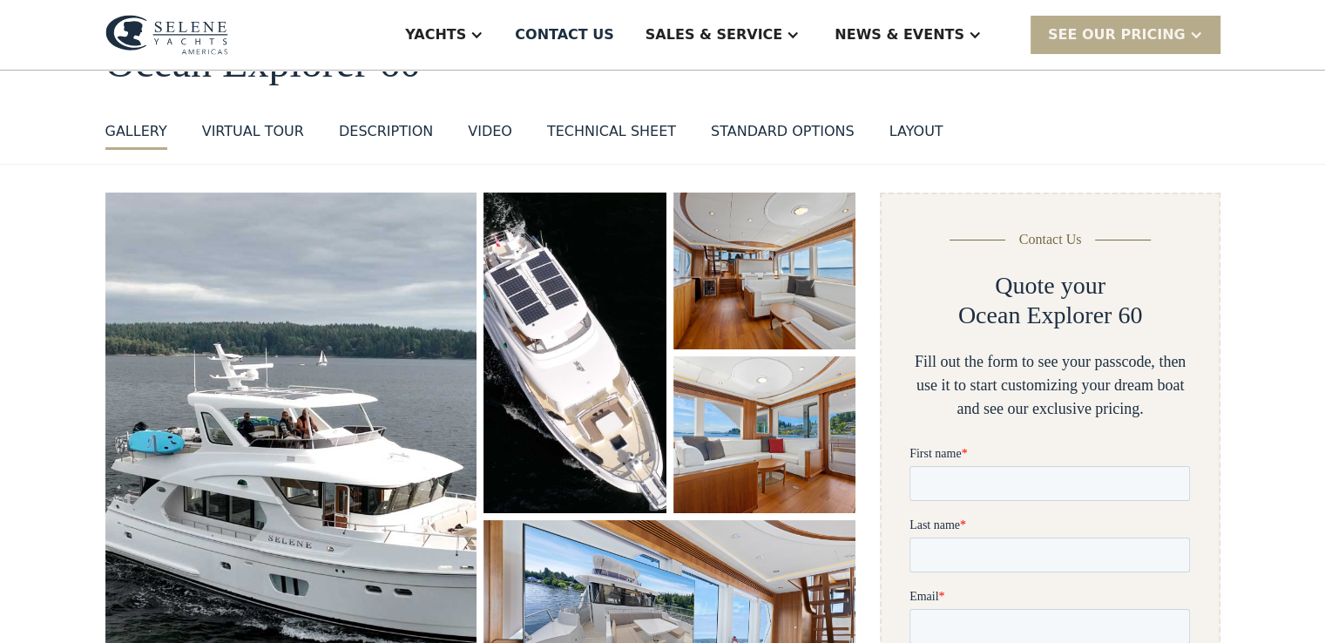
click at [889, 132] on div "layout" at bounding box center [916, 131] width 54 height 21
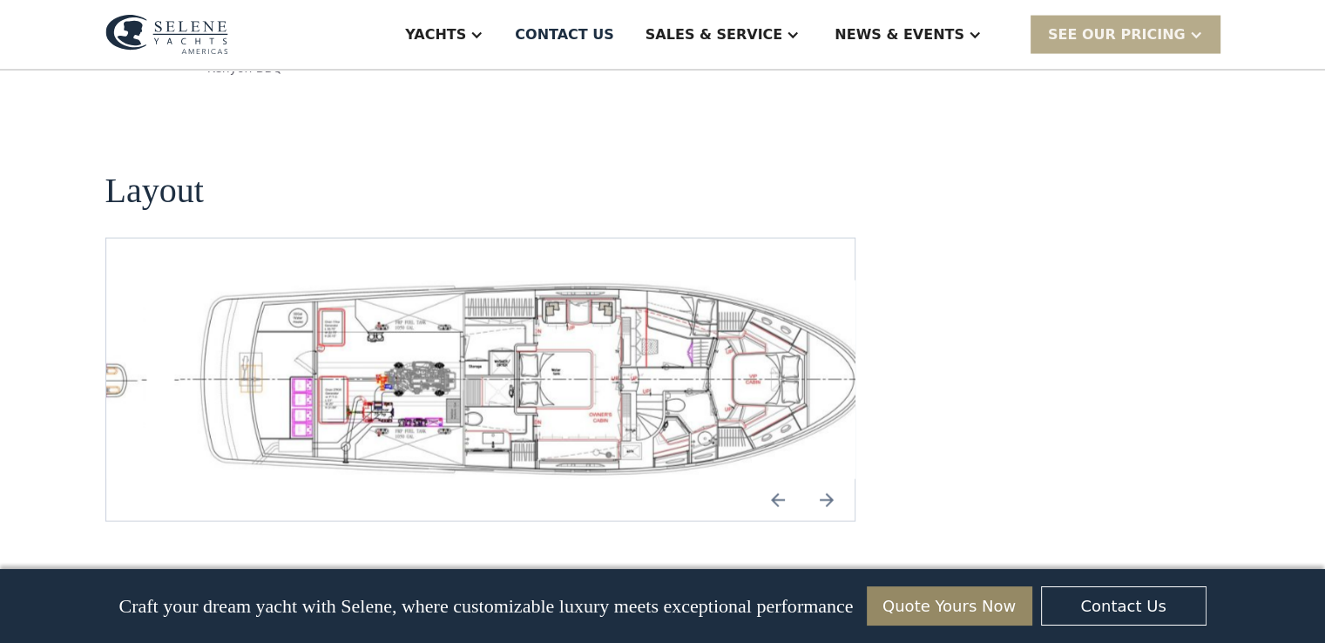
scroll to position [3735, 0]
click at [828, 478] on img "Next slide" at bounding box center [827, 499] width 42 height 42
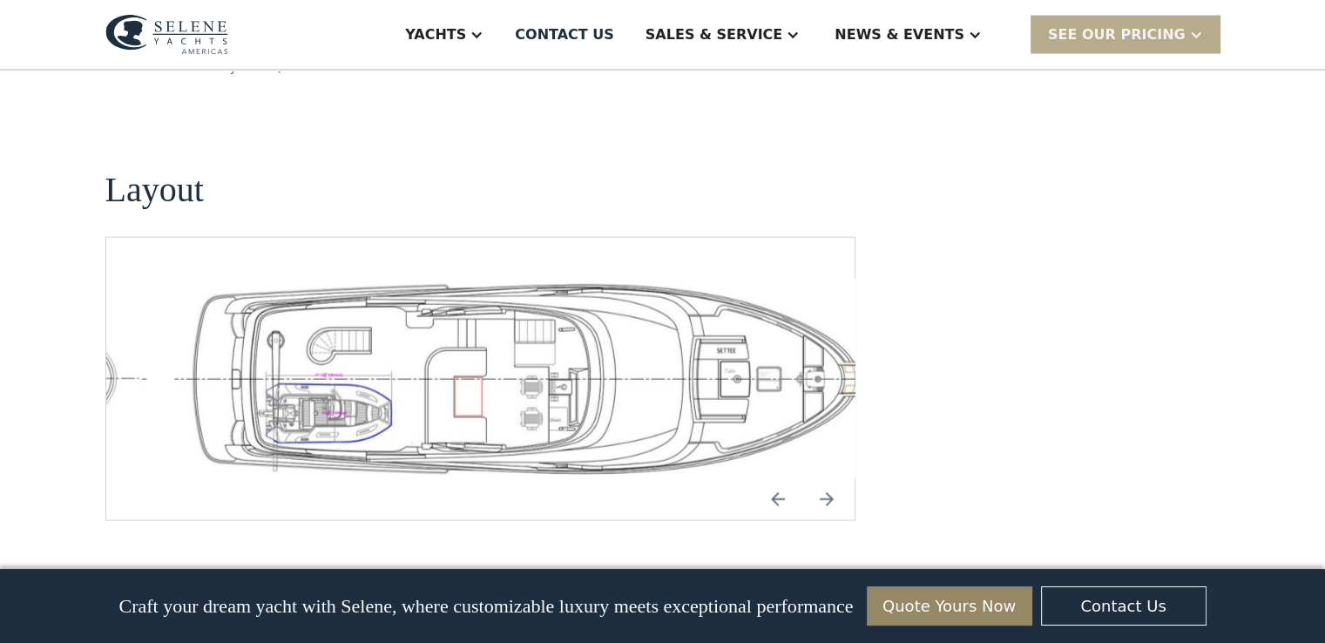
click at [828, 478] on img "Next slide" at bounding box center [827, 499] width 42 height 42
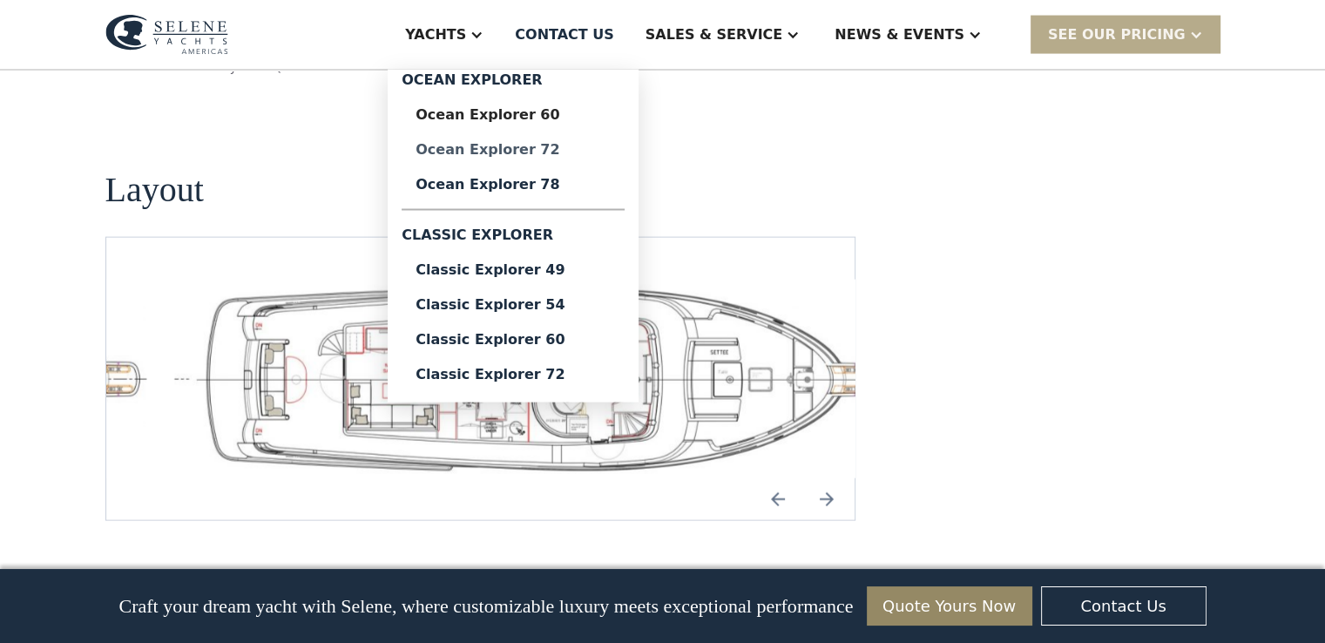
click at [578, 154] on div "Ocean Explorer 72" at bounding box center [513, 150] width 195 height 14
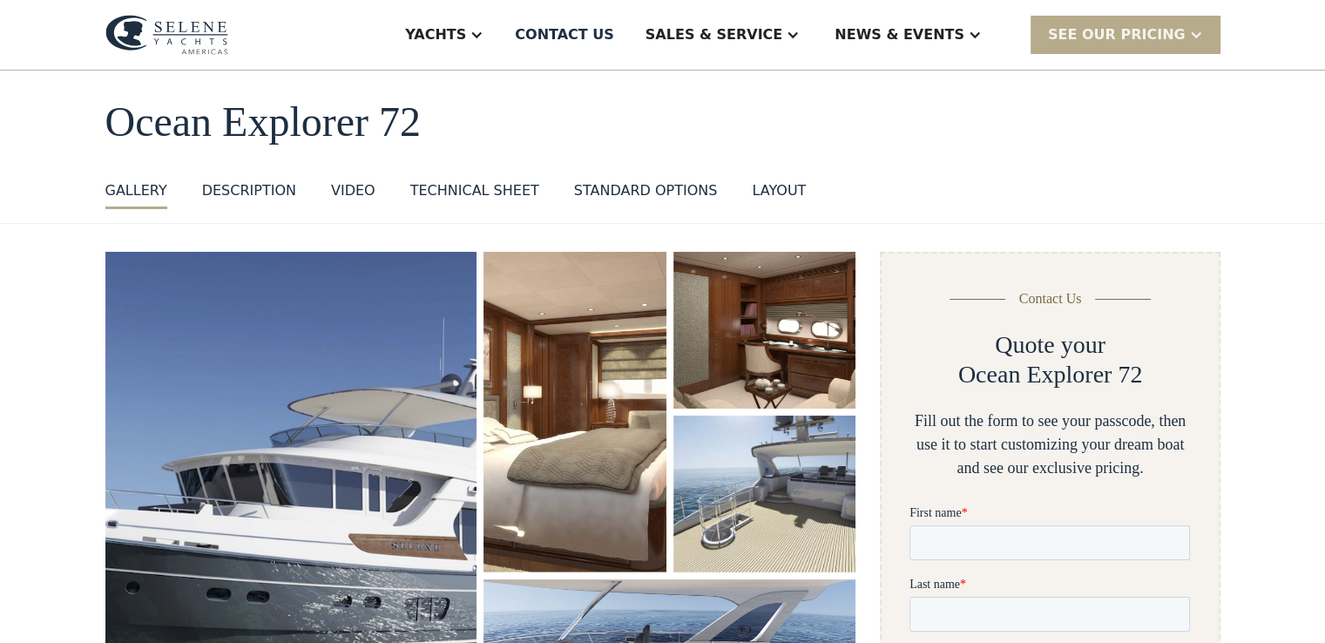
scroll to position [174, 0]
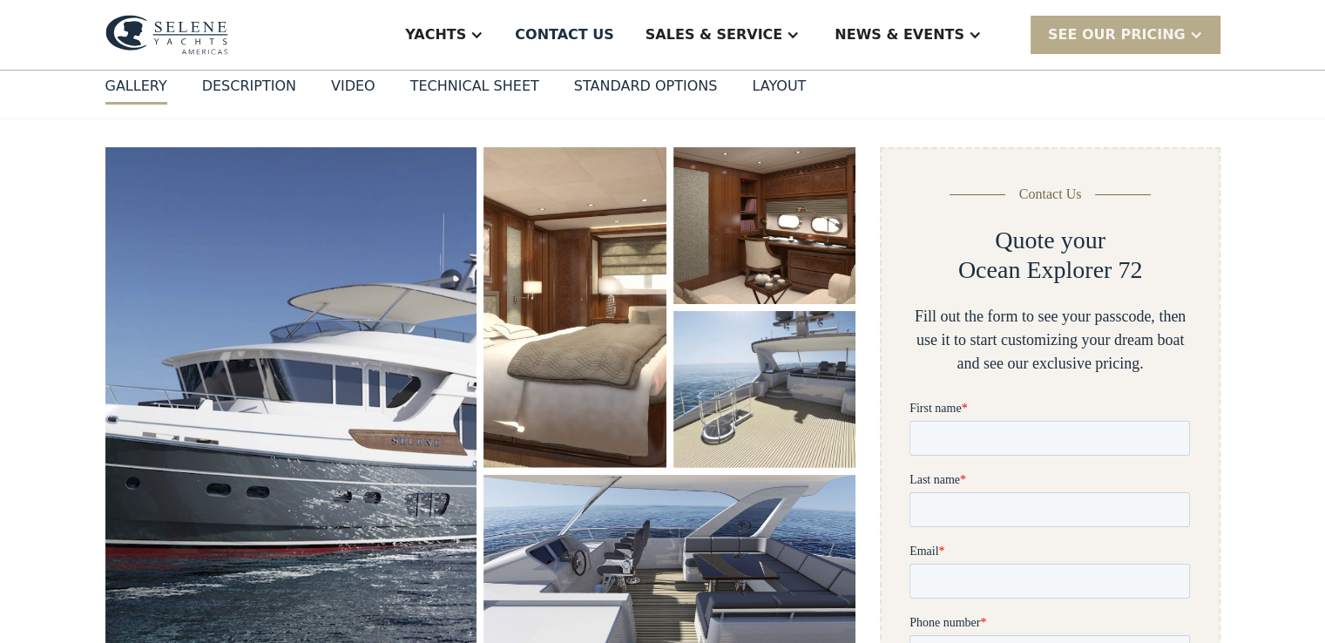
click at [567, 291] on img "open lightbox" at bounding box center [574, 307] width 182 height 321
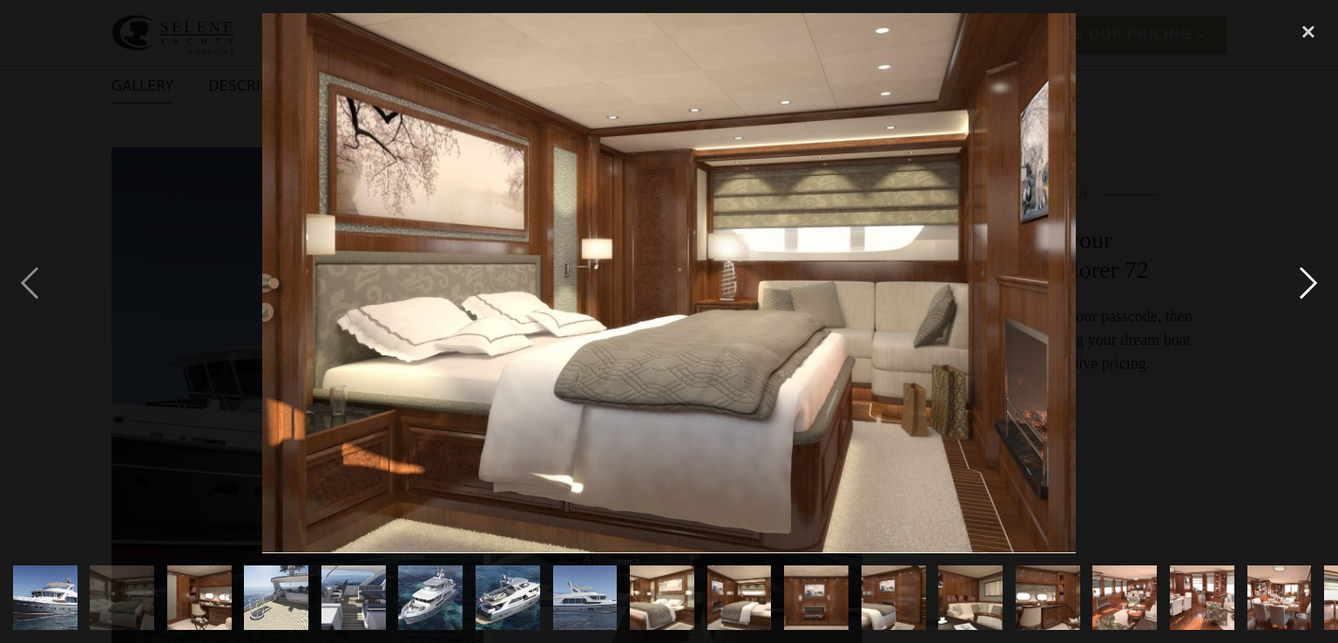
click at [1305, 276] on div "next image" at bounding box center [1308, 283] width 59 height 540
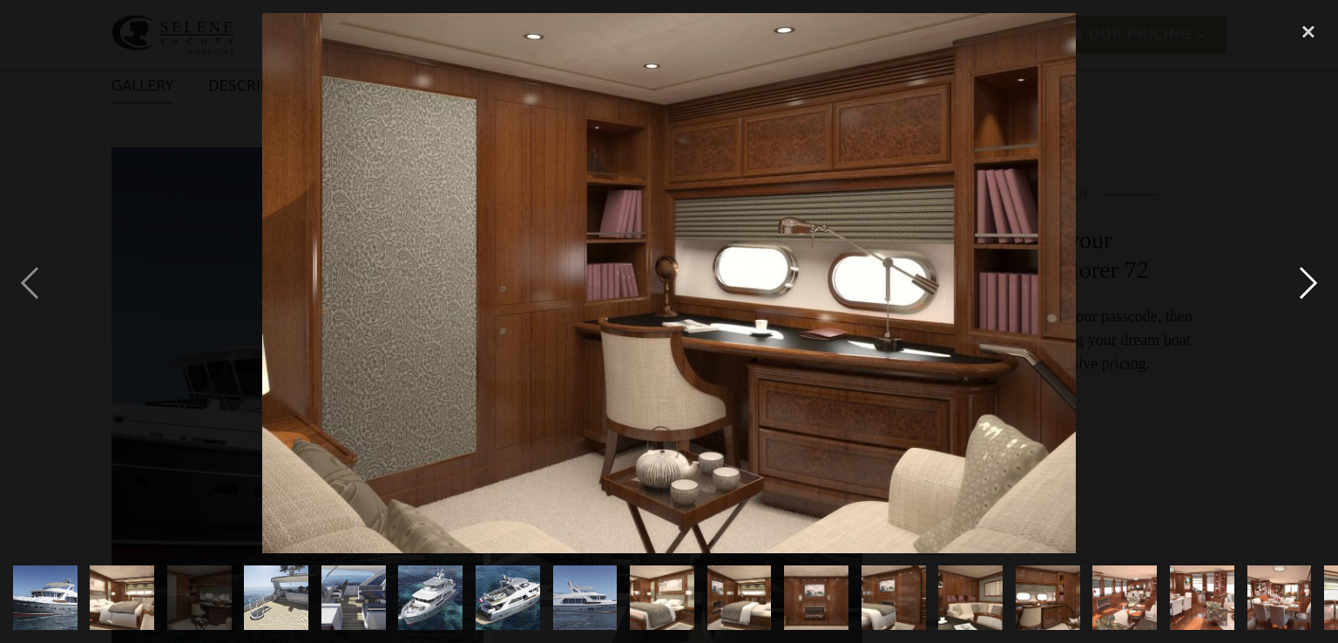
click at [1305, 276] on div "next image" at bounding box center [1308, 283] width 59 height 540
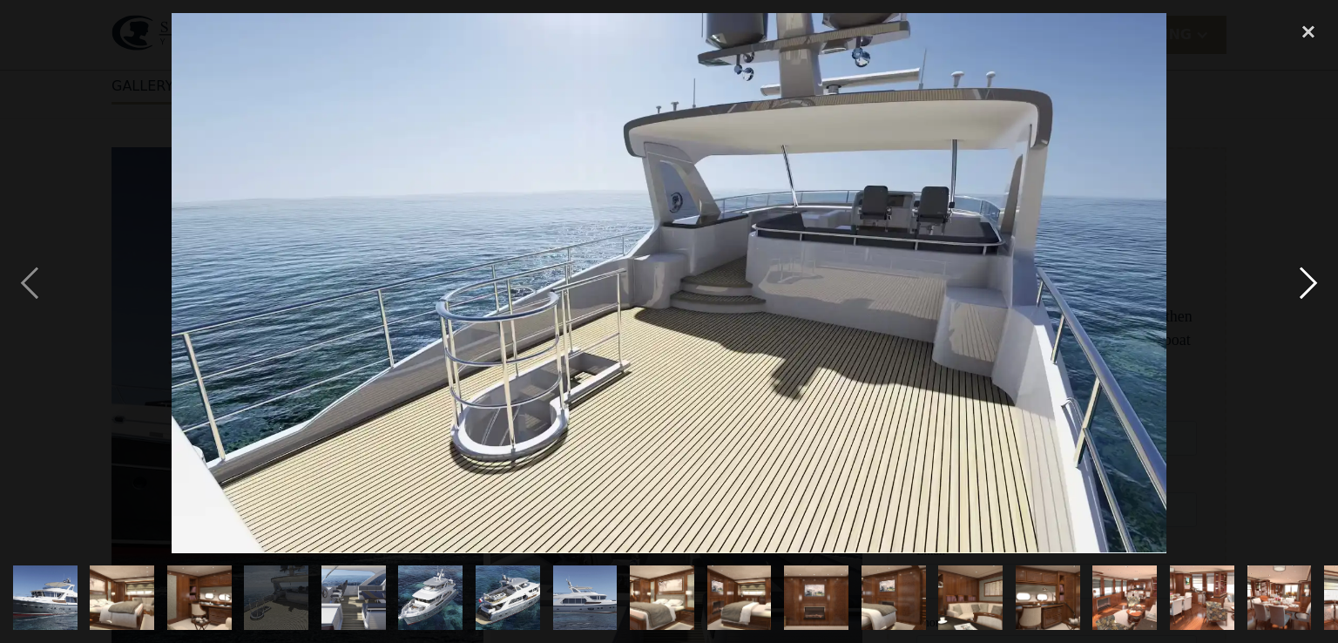
click at [1305, 276] on div "next image" at bounding box center [1308, 283] width 59 height 540
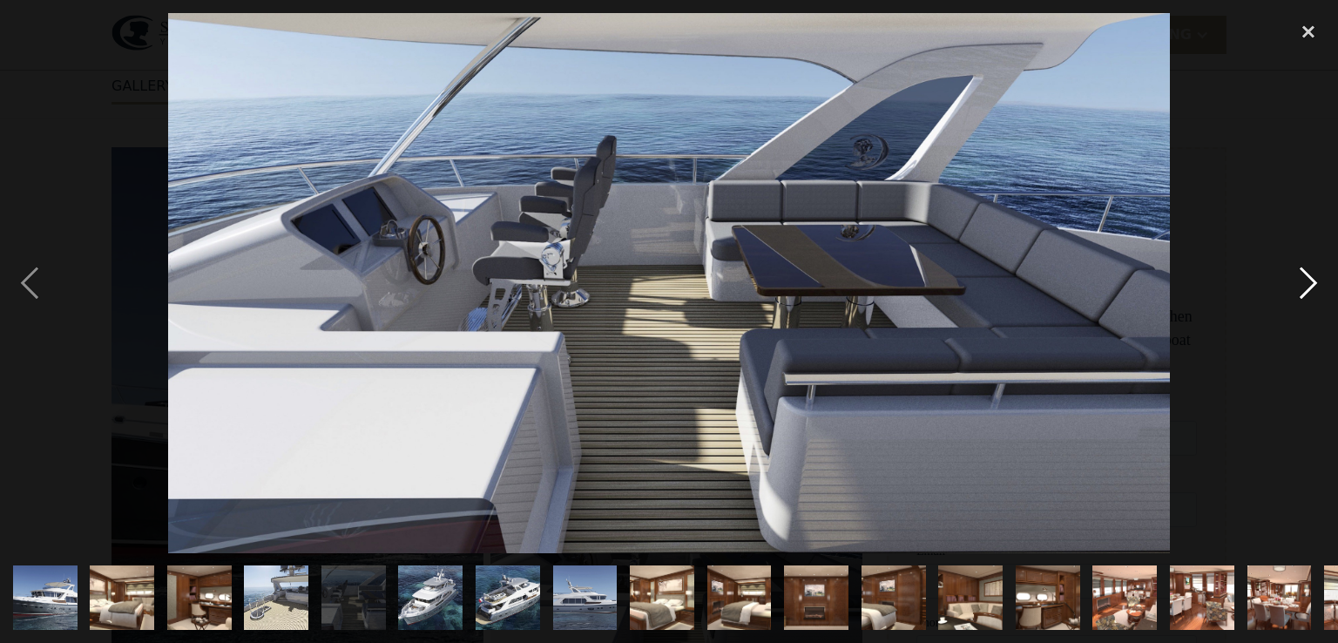
click at [1305, 276] on div "next image" at bounding box center [1308, 283] width 59 height 540
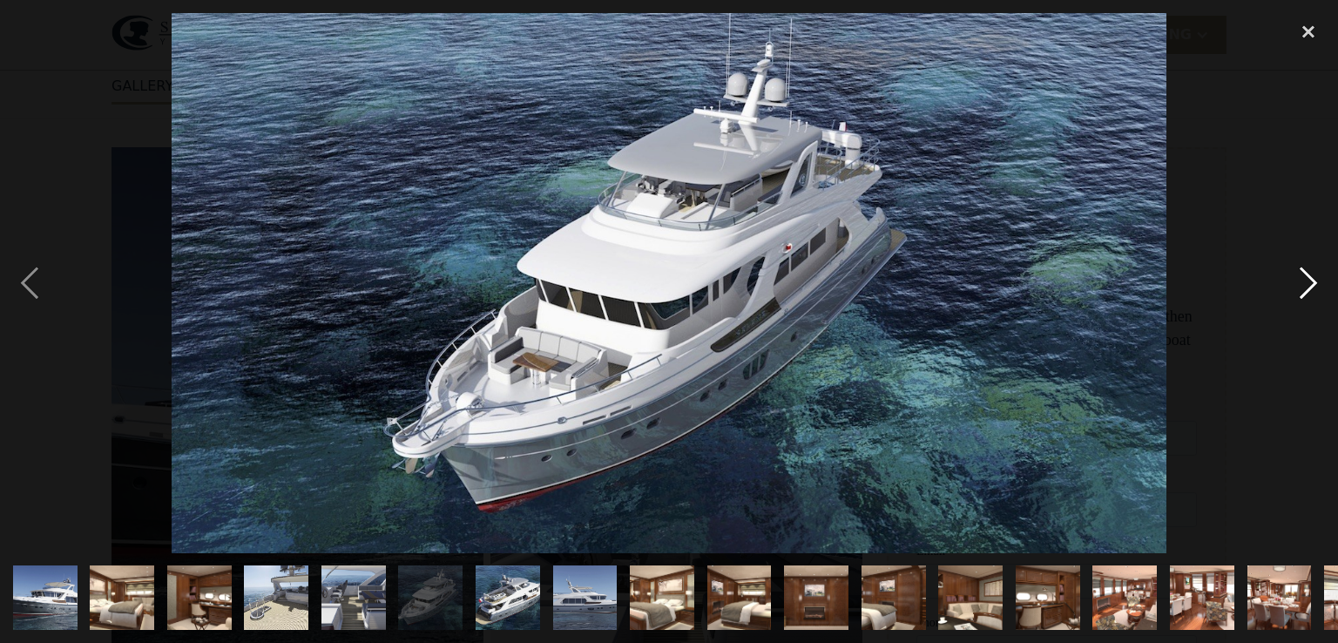
click at [1305, 276] on div "next image" at bounding box center [1308, 283] width 59 height 540
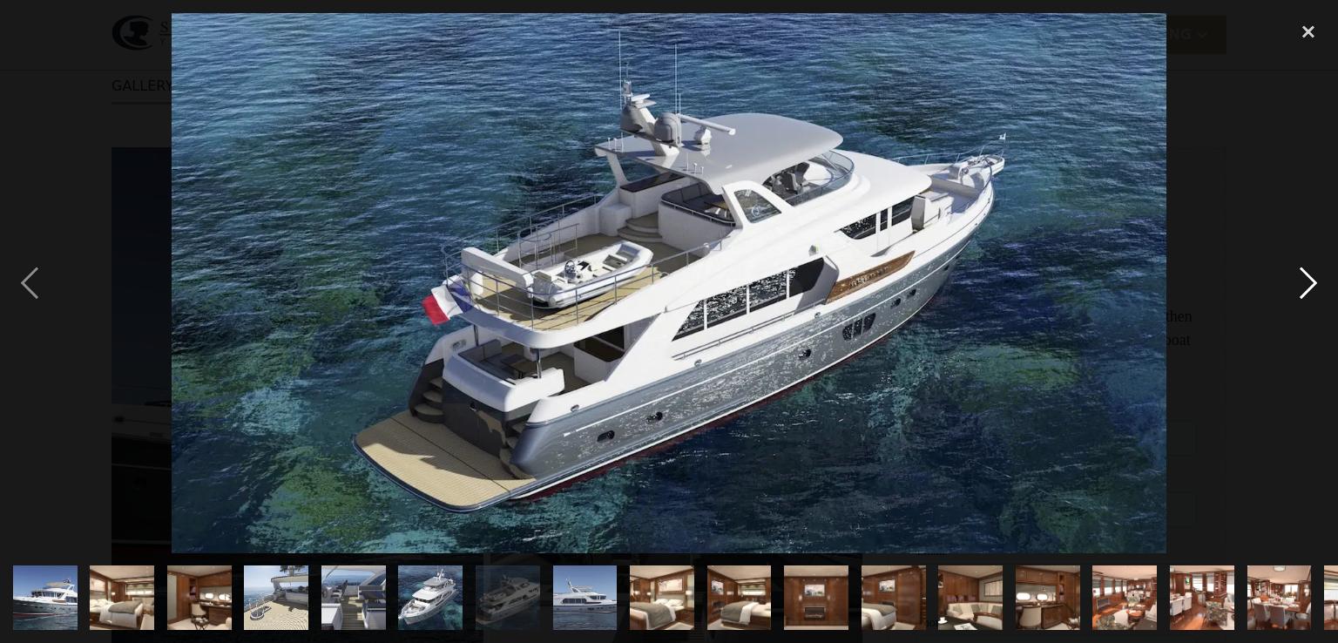
click at [1305, 277] on div "next image" at bounding box center [1308, 283] width 59 height 540
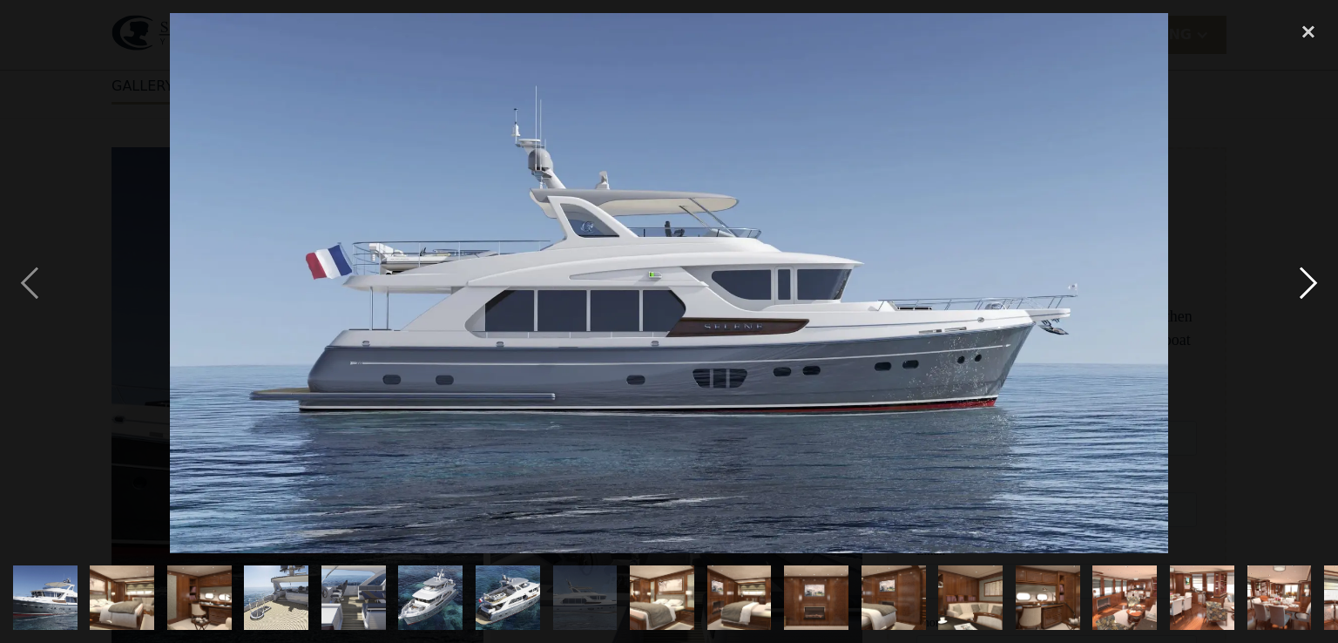
click at [1305, 277] on div "next image" at bounding box center [1308, 283] width 59 height 540
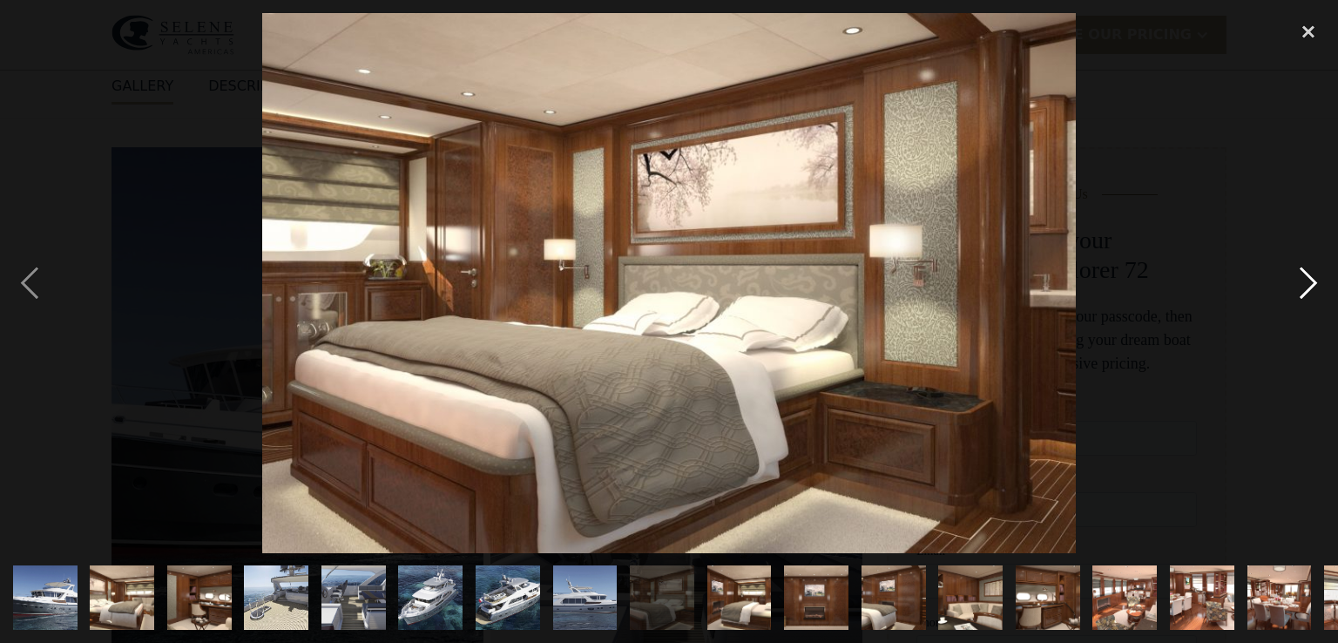
click at [1305, 277] on div "next image" at bounding box center [1308, 283] width 59 height 540
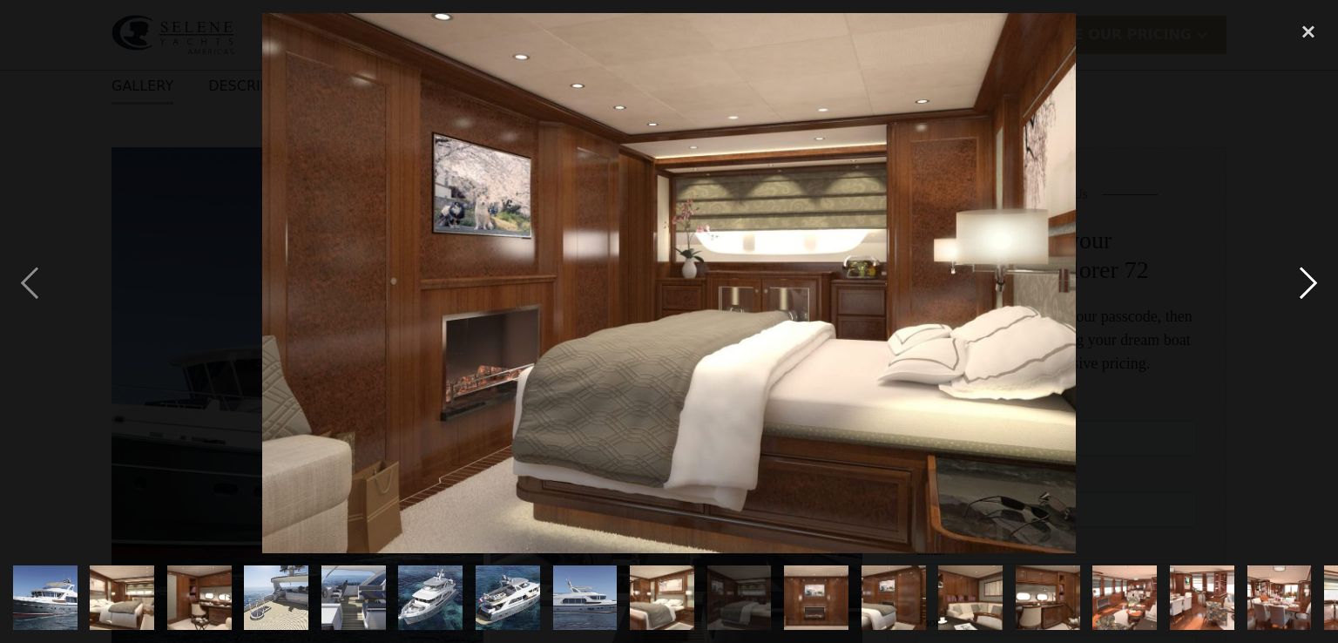
click at [1305, 278] on div "next image" at bounding box center [1308, 283] width 59 height 540
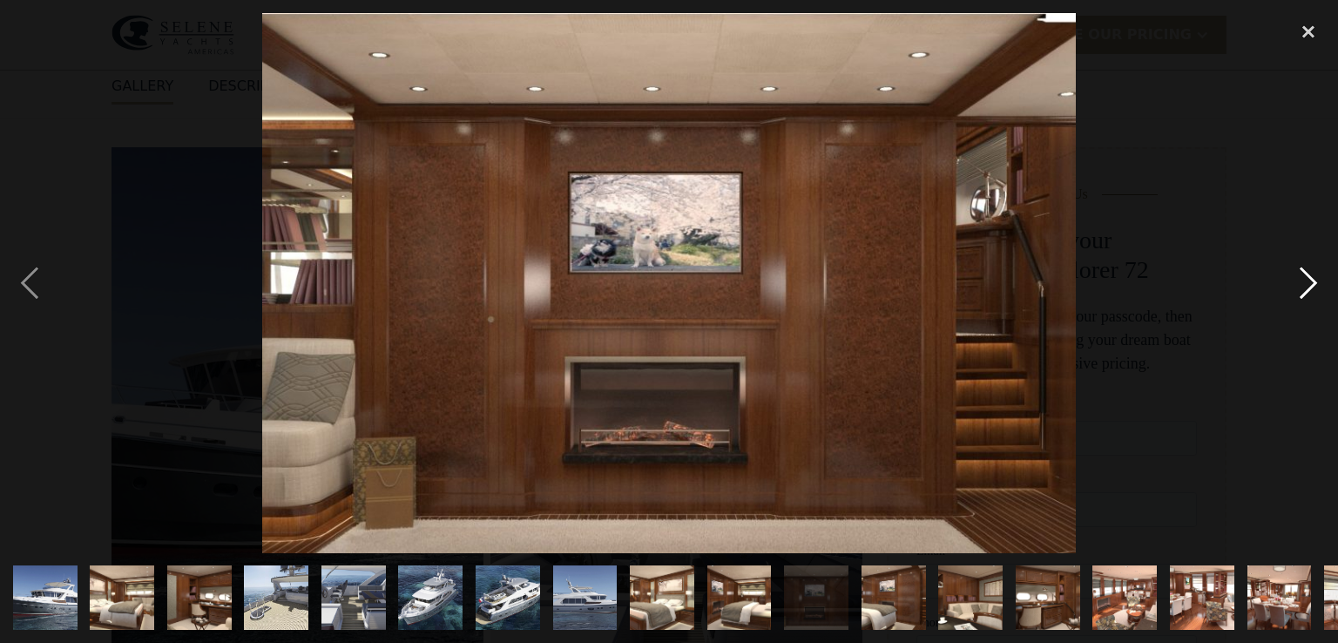
click at [1305, 278] on div "next image" at bounding box center [1308, 283] width 59 height 540
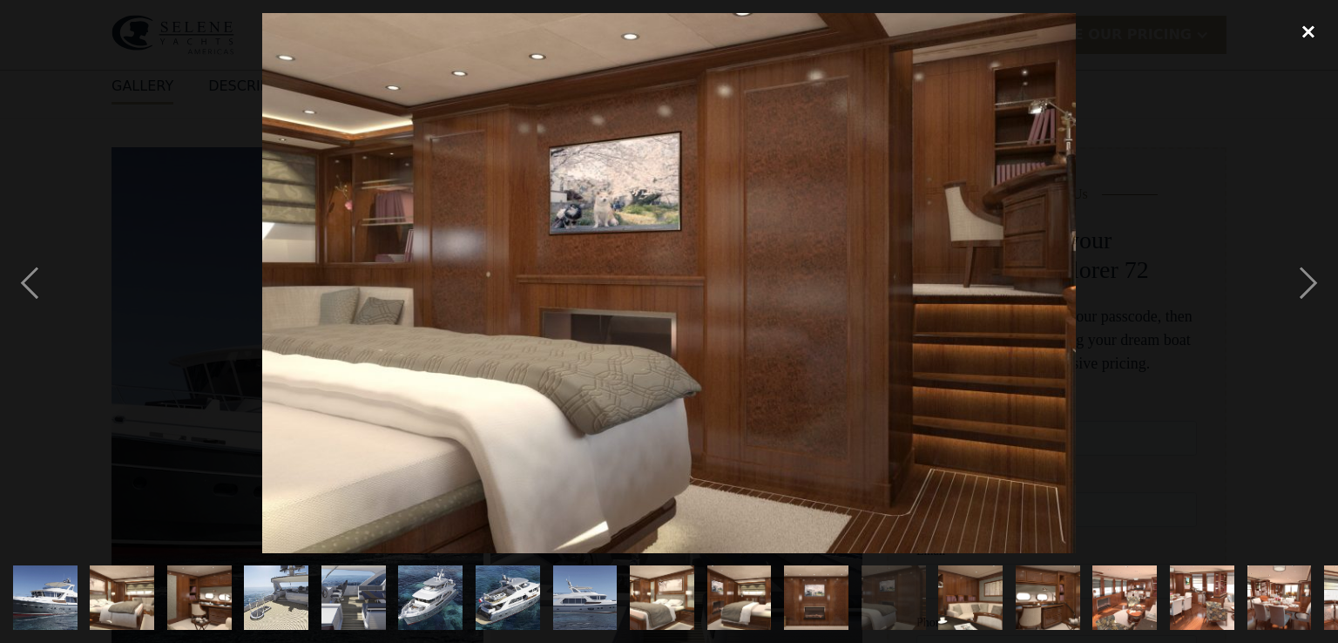
click at [1310, 32] on div "close lightbox" at bounding box center [1308, 32] width 59 height 38
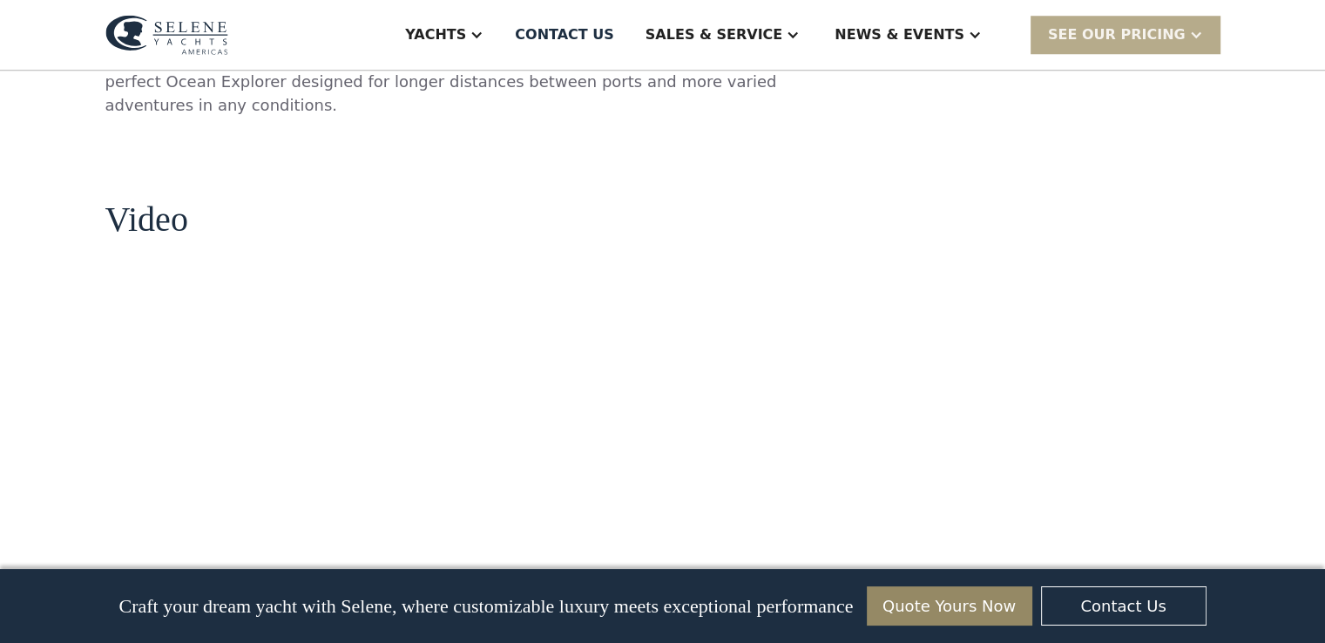
scroll to position [1638, 0]
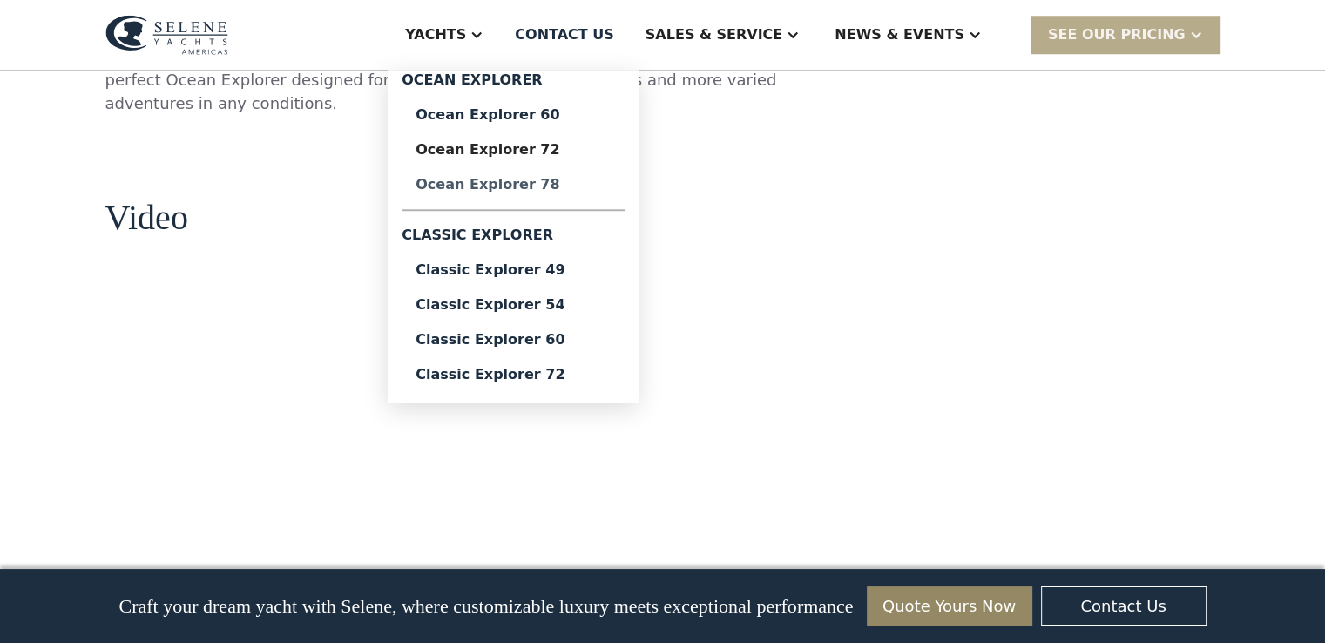
click at [578, 187] on div "Ocean Explorer 78" at bounding box center [513, 185] width 195 height 14
